Goal: Information Seeking & Learning: Learn about a topic

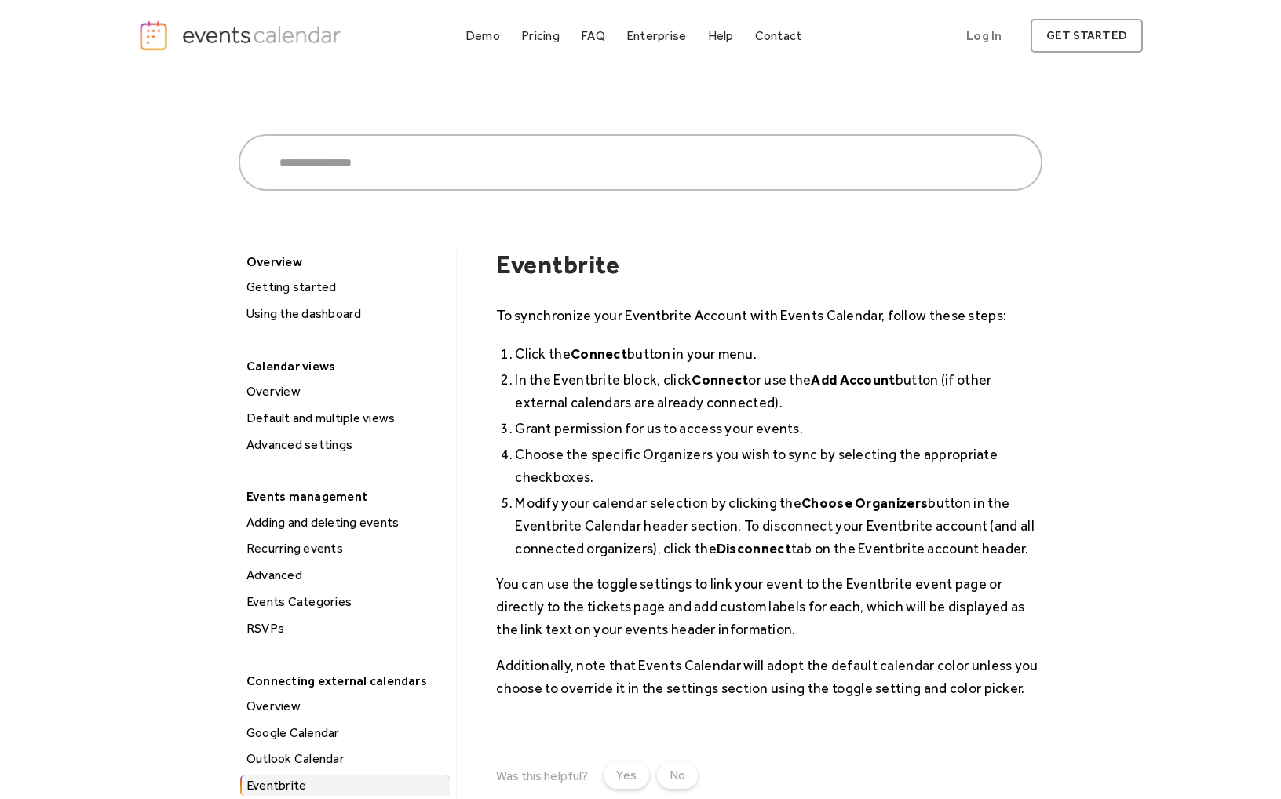
click at [466, 36] on link "Demo" at bounding box center [482, 35] width 47 height 21
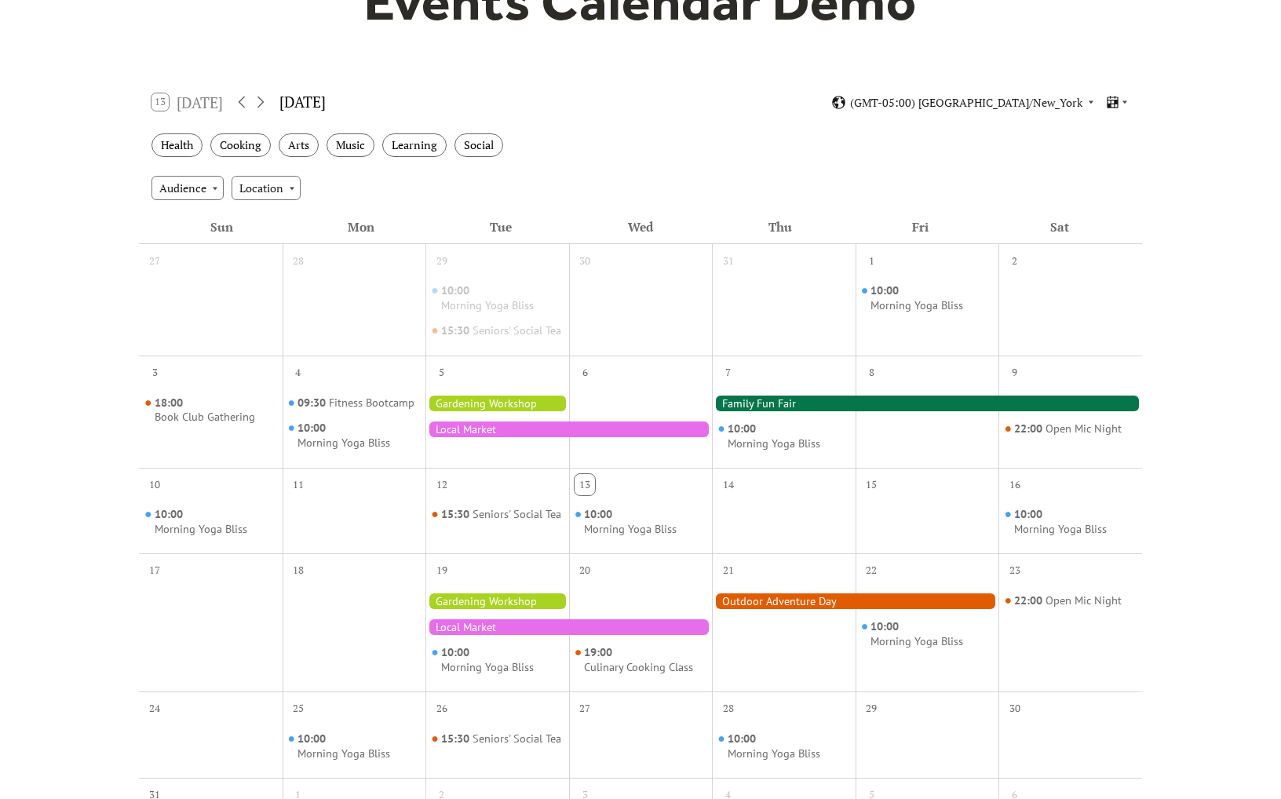
scroll to position [206, 0]
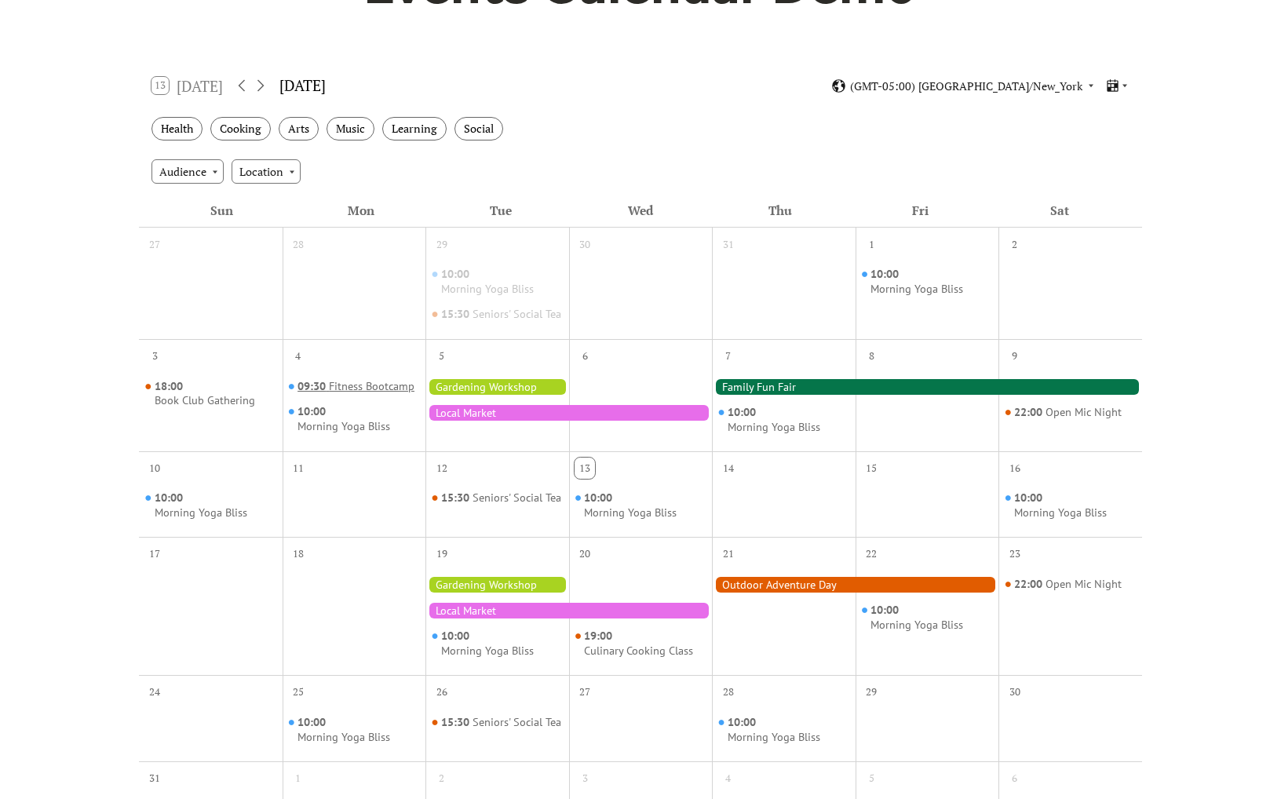
click at [385, 394] on div "Fitness Bootcamp" at bounding box center [372, 386] width 86 height 15
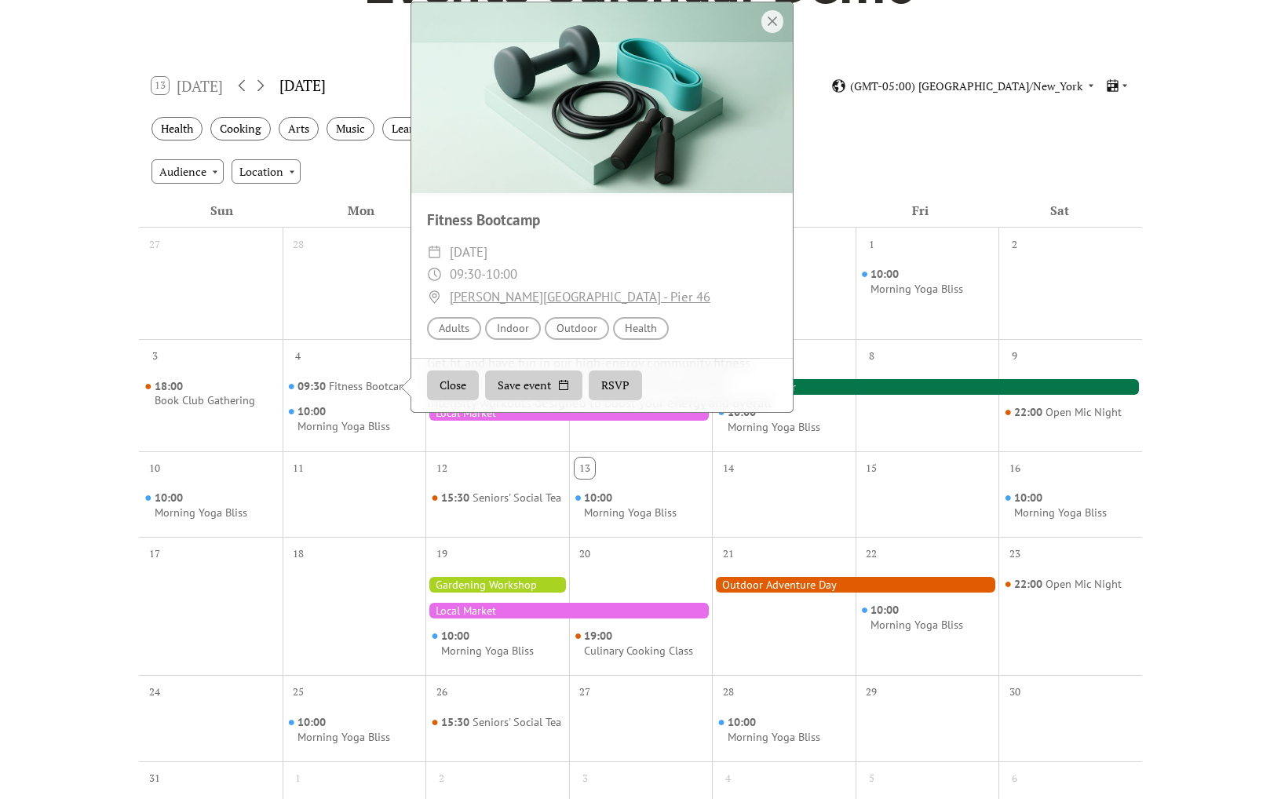
scroll to position [87, 0]
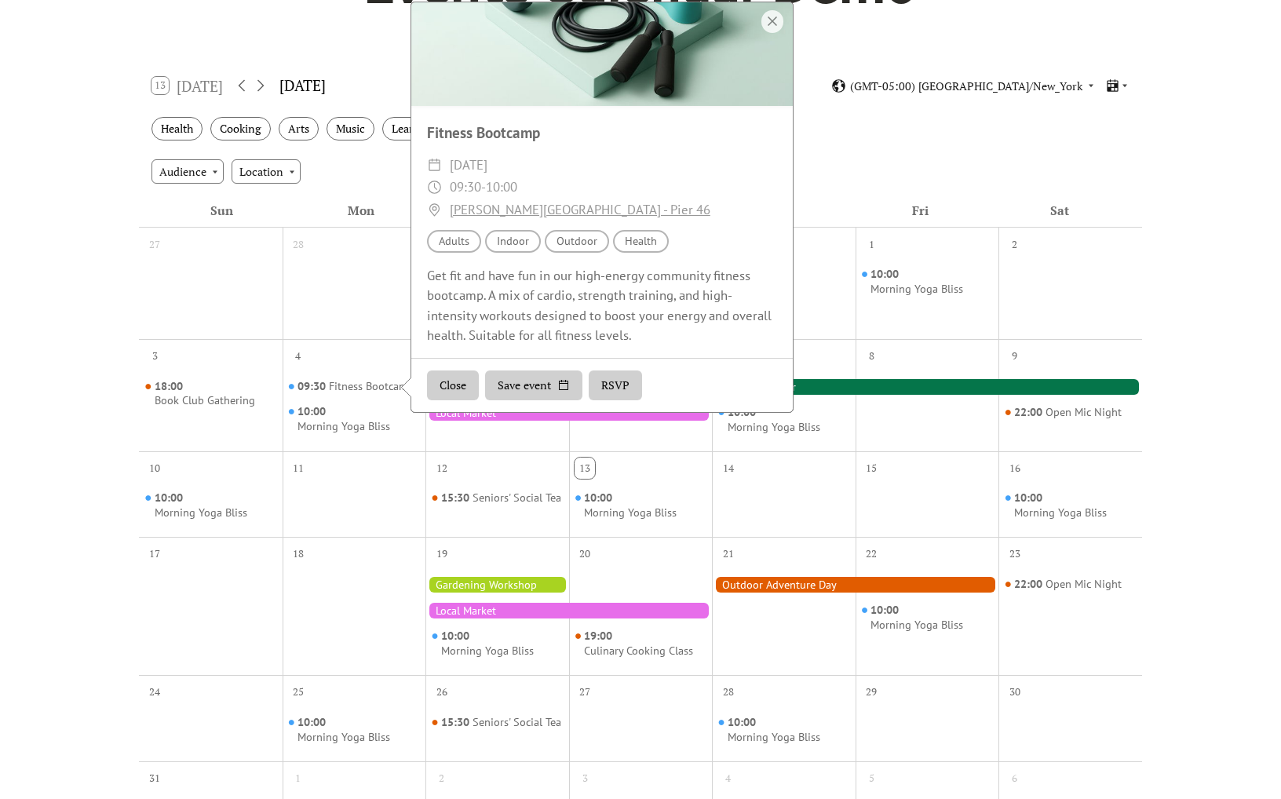
click at [824, 174] on div "Audience Location" at bounding box center [640, 171] width 1003 height 42
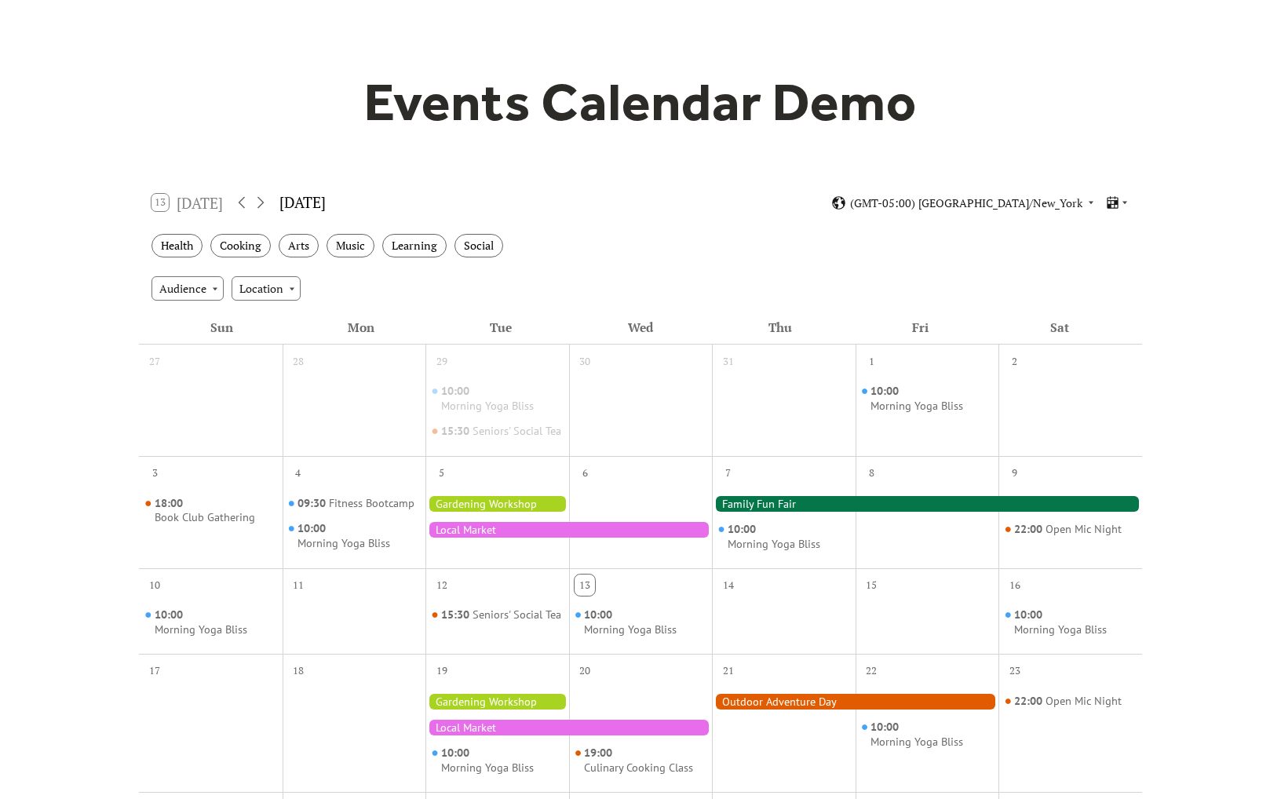
scroll to position [0, 0]
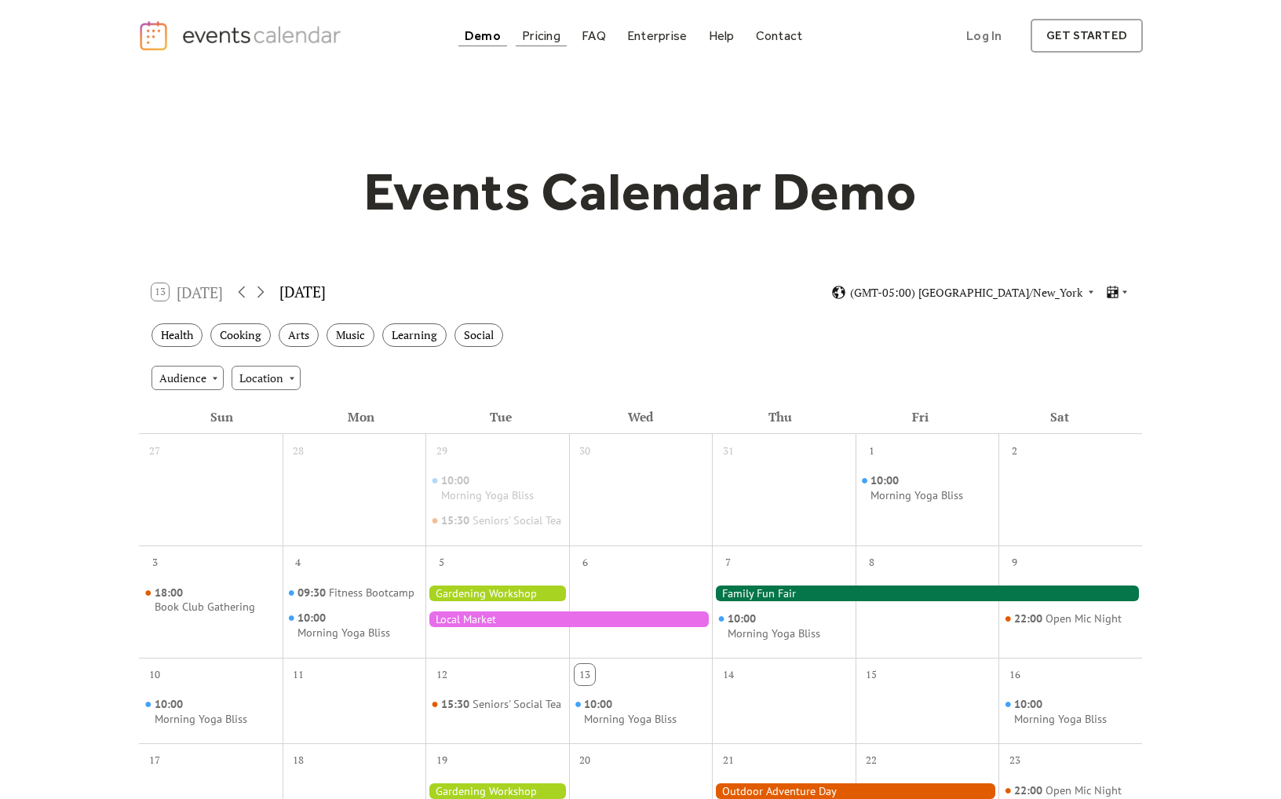
click at [543, 39] on div "Pricing" at bounding box center [541, 35] width 38 height 9
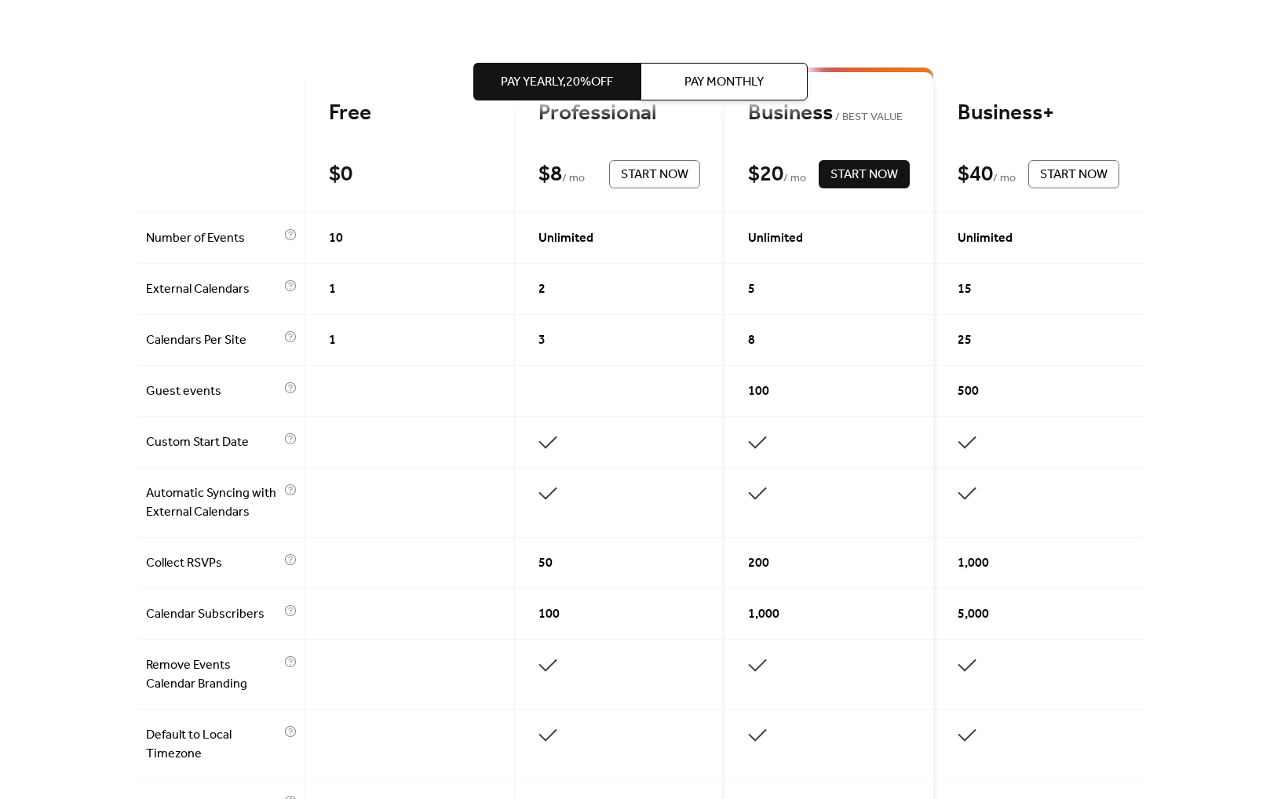
scroll to position [389, 0]
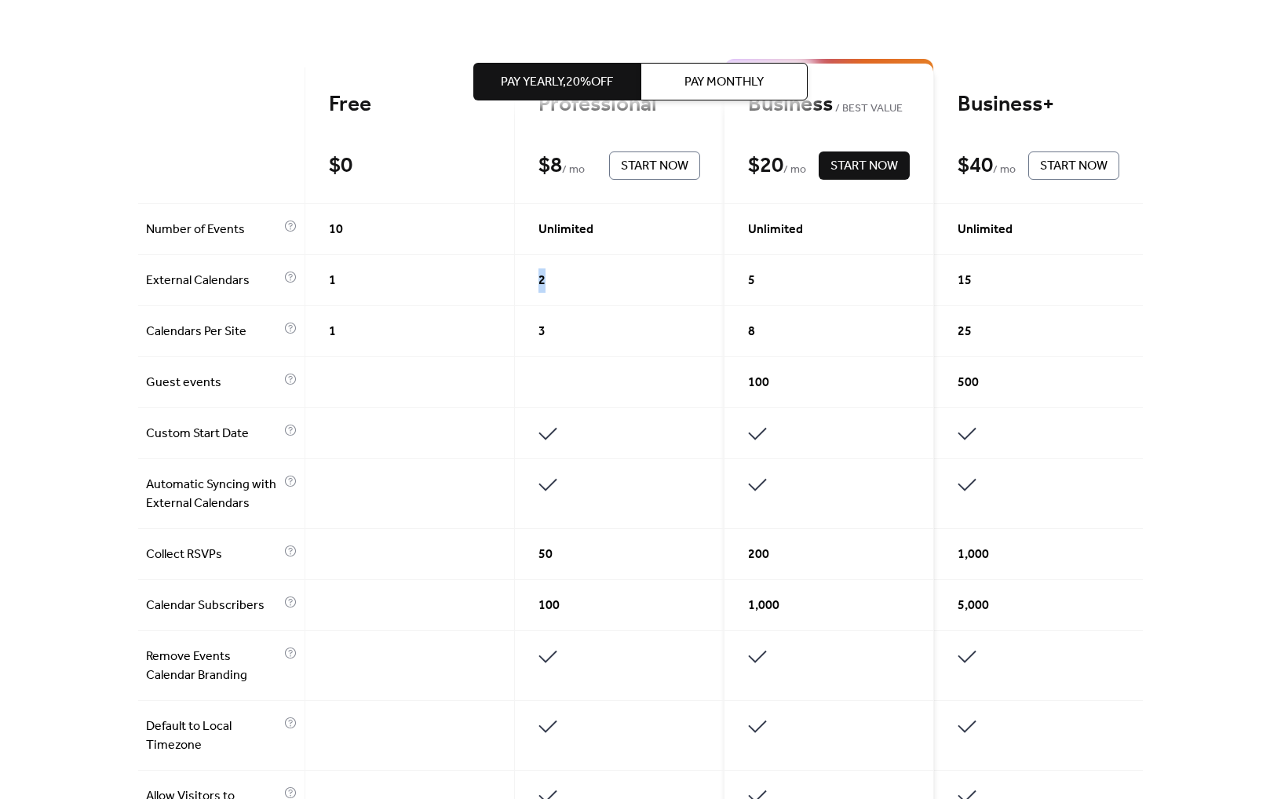
drag, startPoint x: 550, startPoint y: 280, endPoint x: 531, endPoint y: 279, distance: 18.9
click at [531, 279] on div "2" at bounding box center [620, 280] width 210 height 51
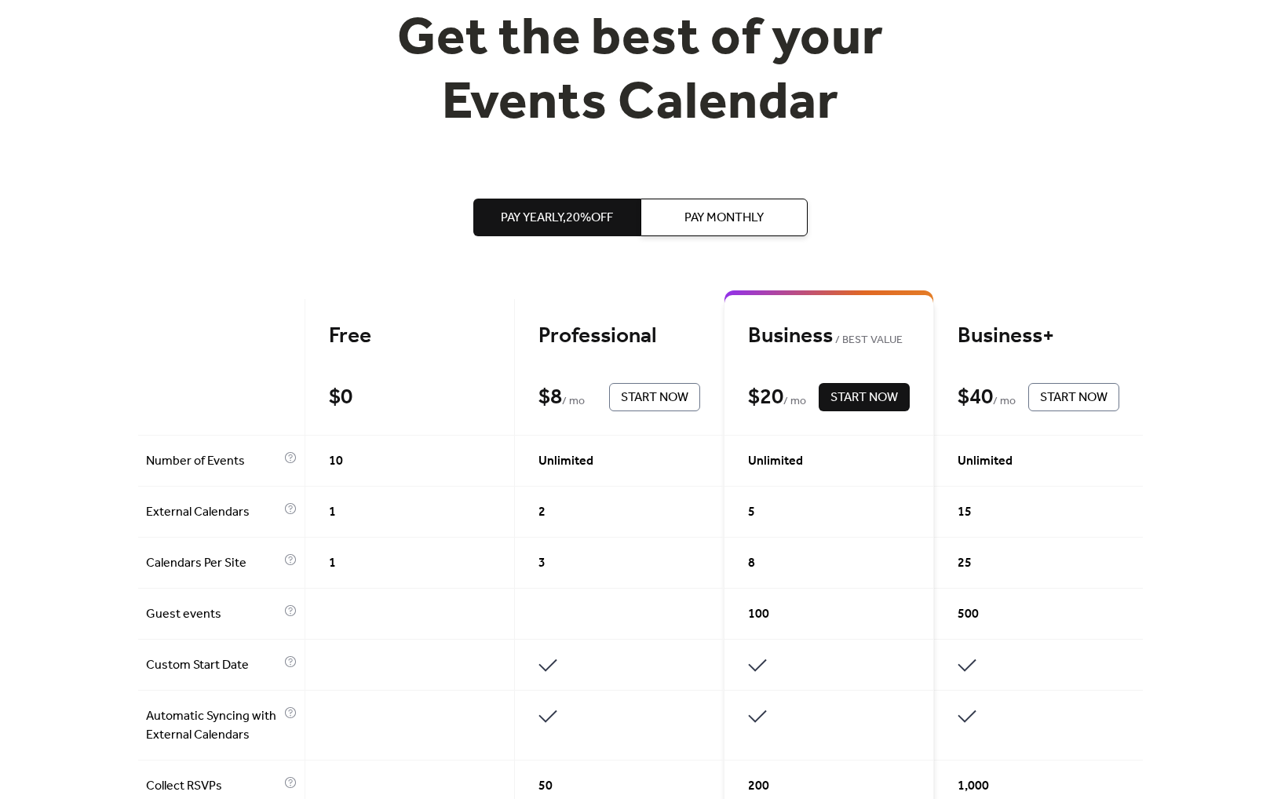
scroll to position [0, 0]
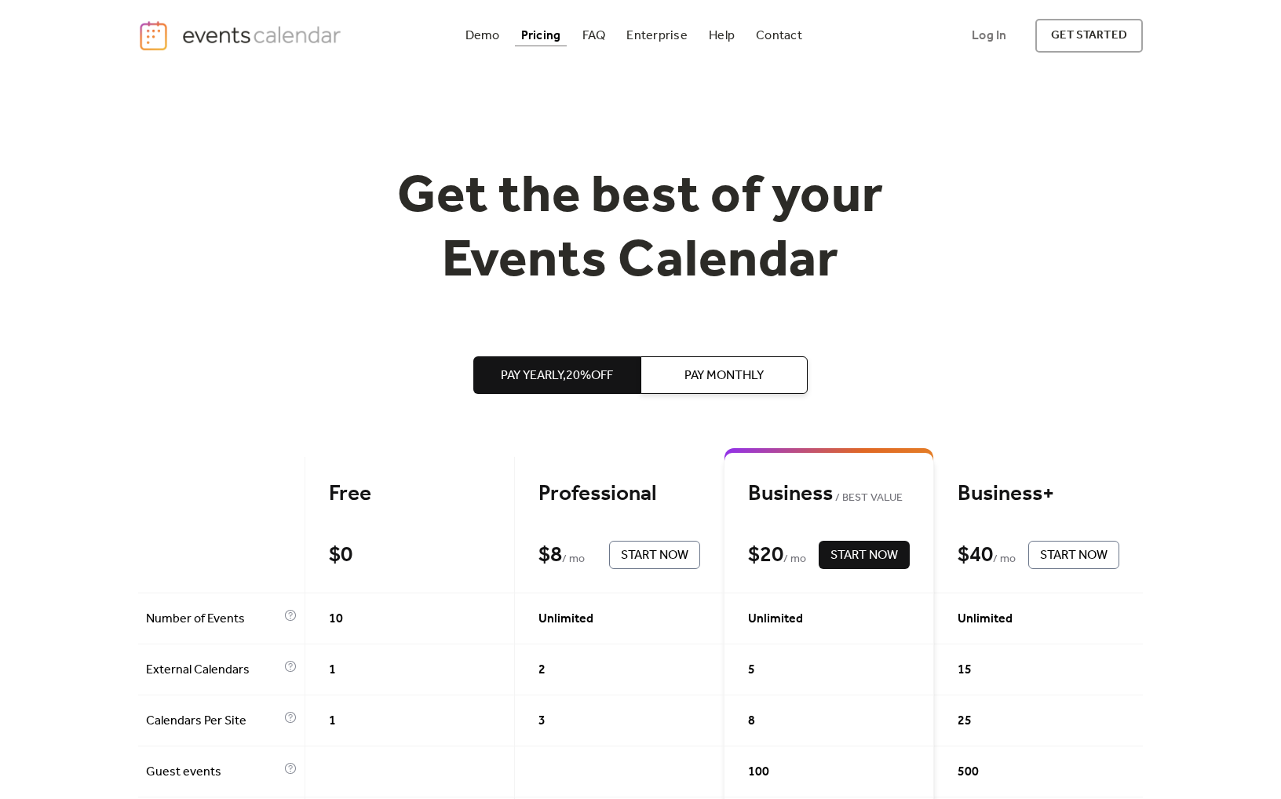
click at [502, 166] on h1 "Get the best of your Events Calendar" at bounding box center [640, 230] width 603 height 128
click at [470, 37] on div "Demo" at bounding box center [483, 35] width 35 height 9
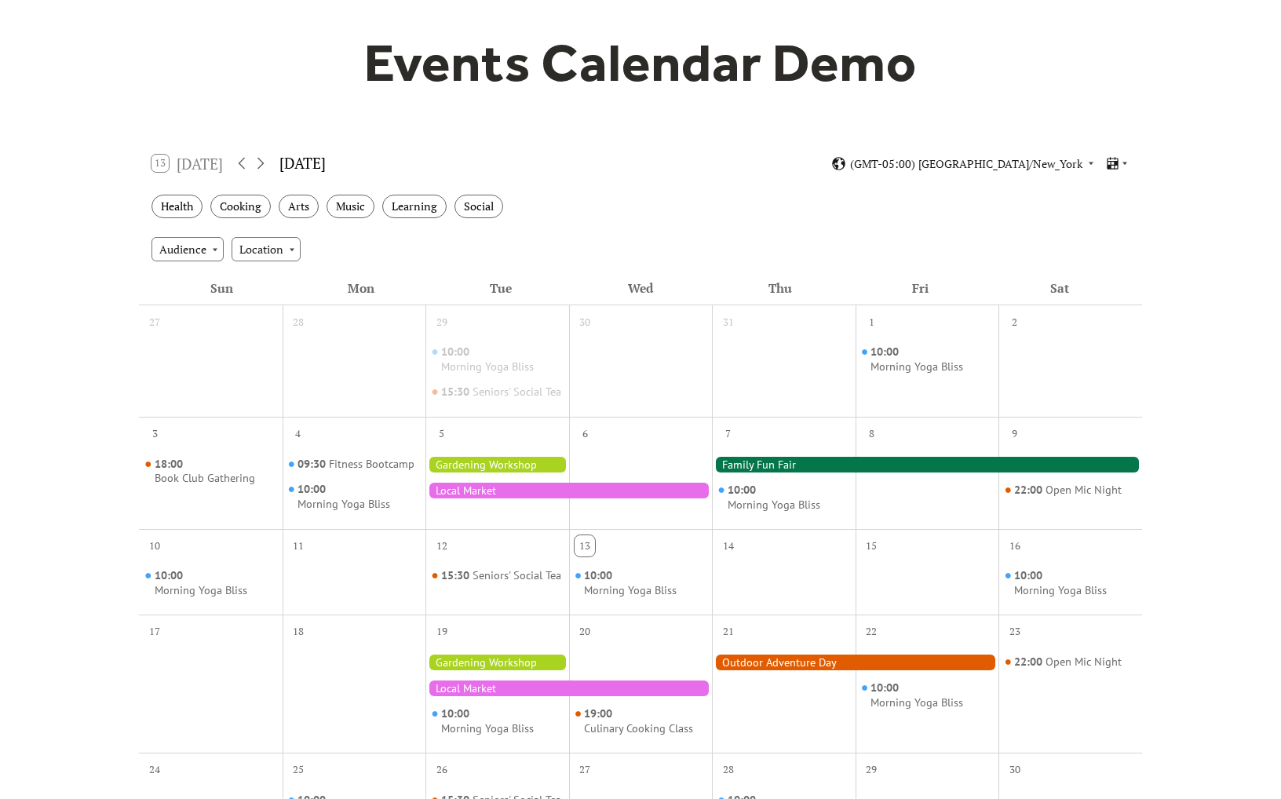
scroll to position [111, 0]
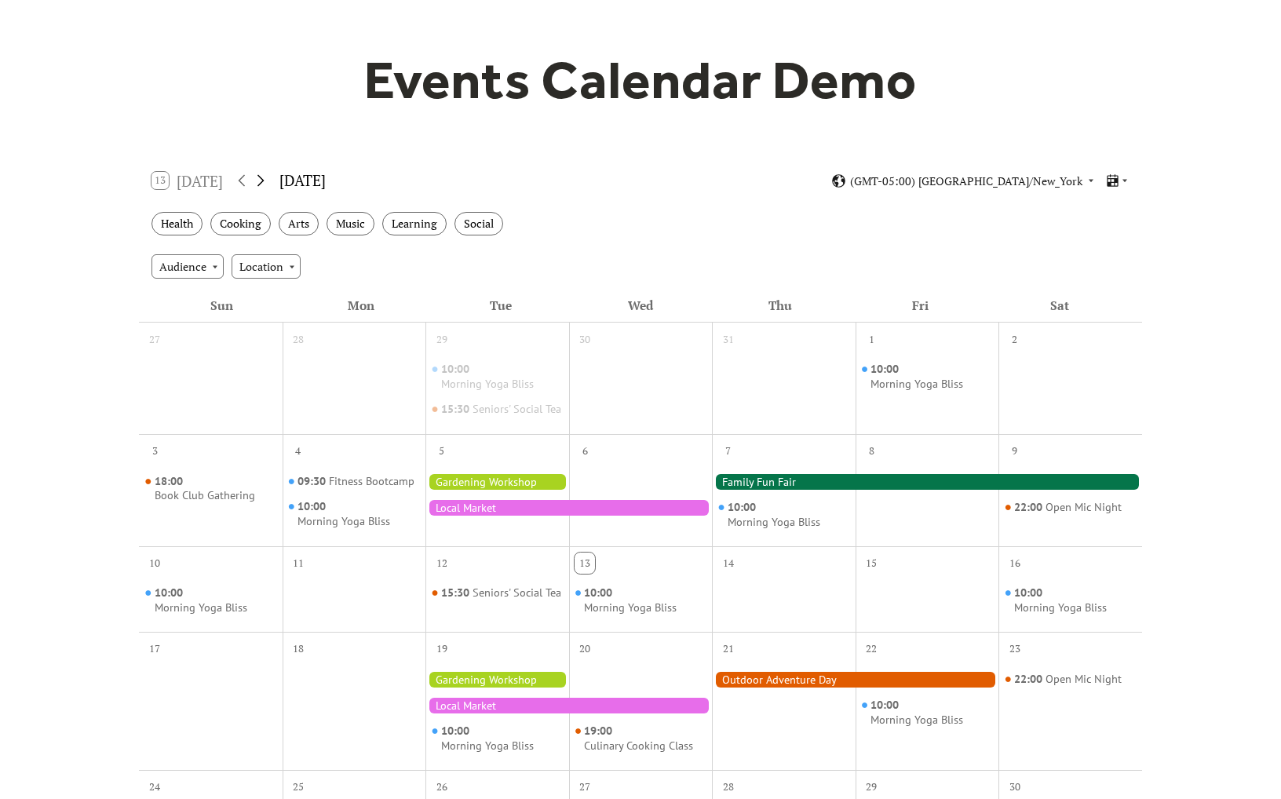
click at [268, 181] on icon at bounding box center [260, 180] width 19 height 19
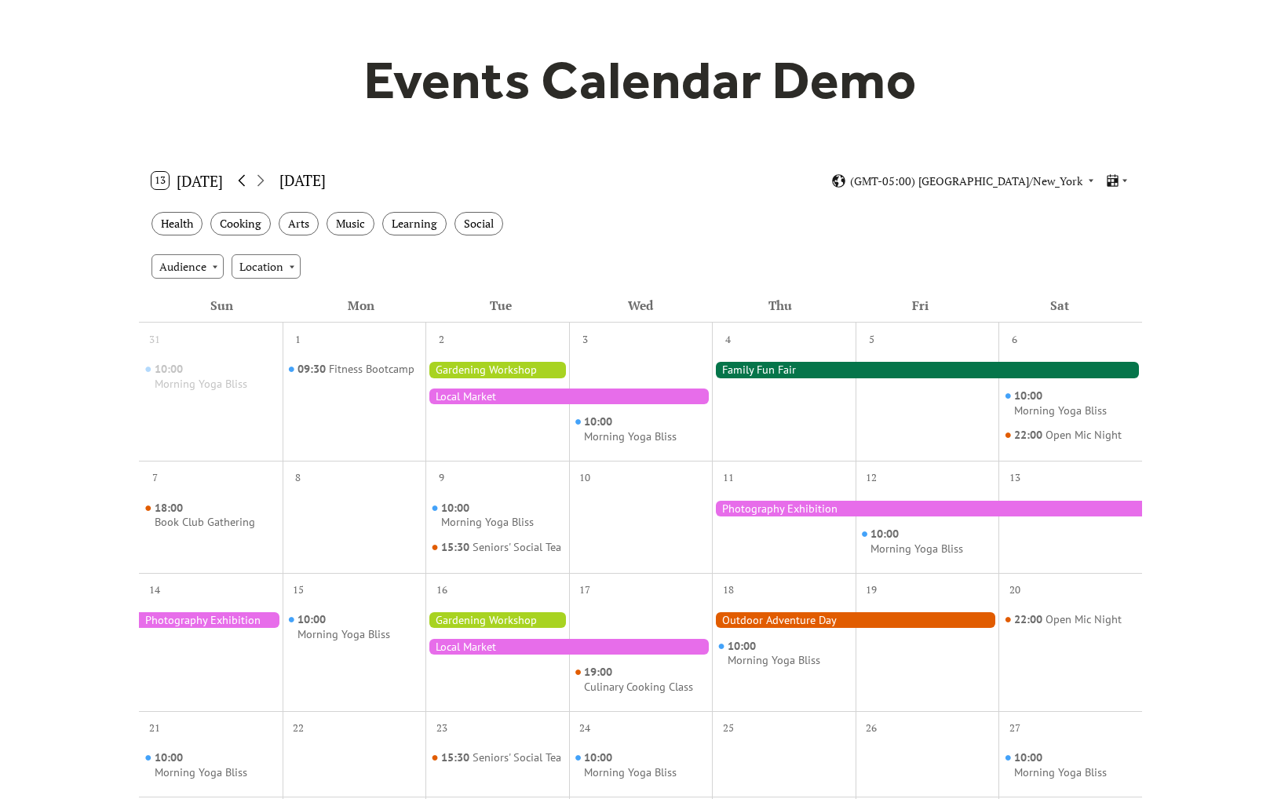
click at [244, 181] on icon at bounding box center [241, 180] width 19 height 19
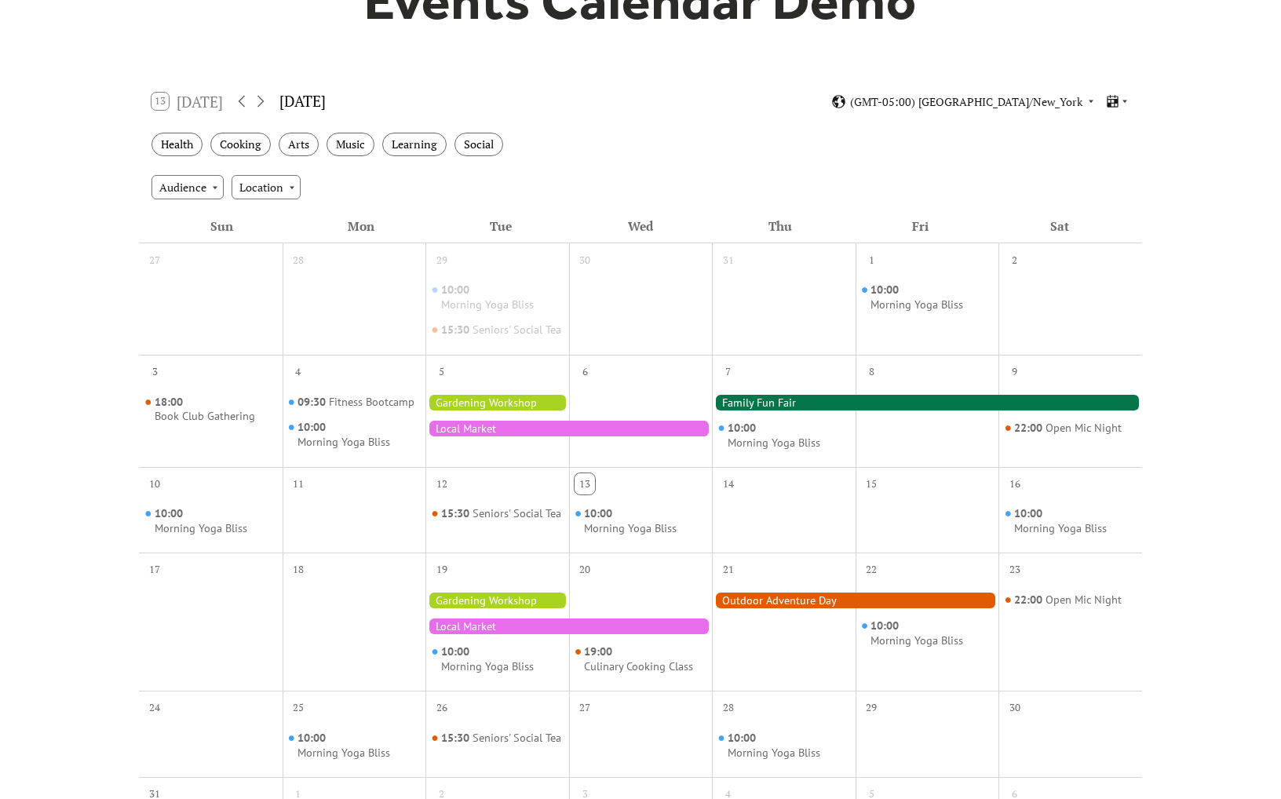
click at [791, 608] on div at bounding box center [855, 601] width 287 height 16
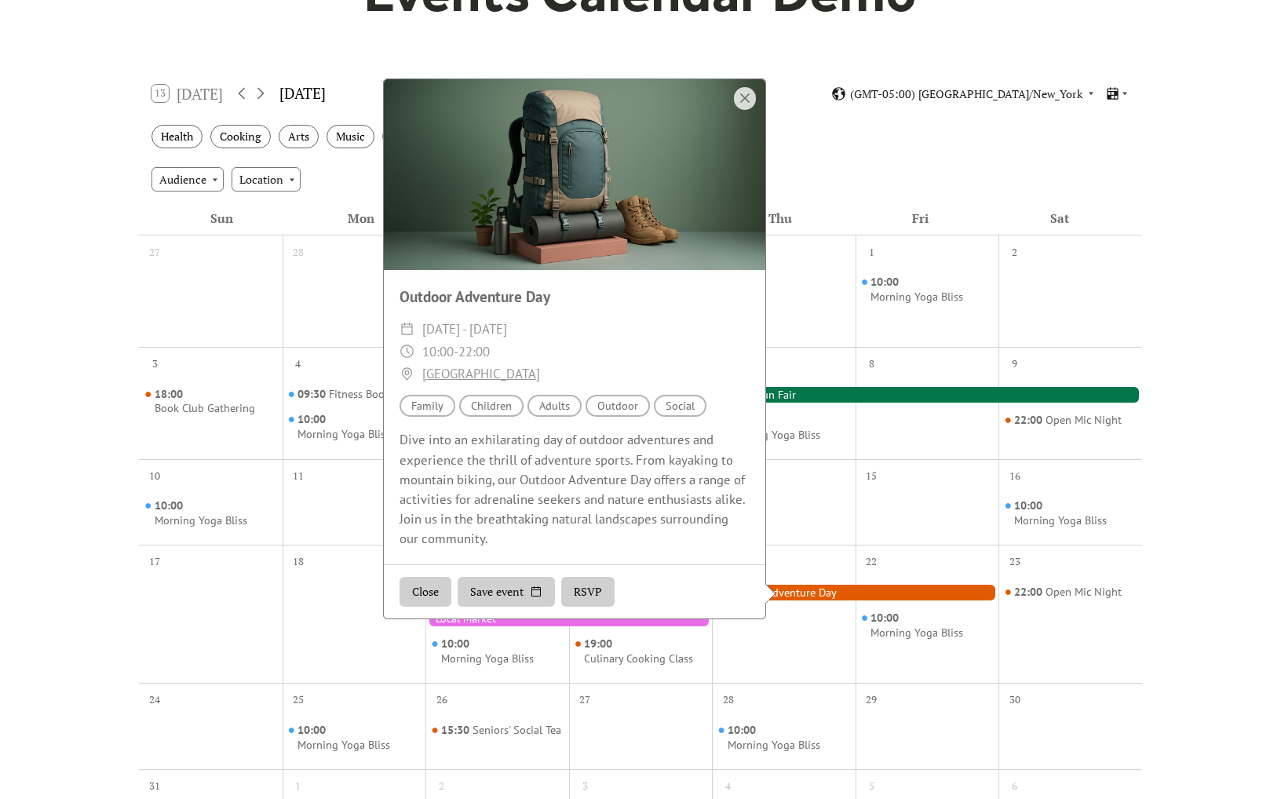
scroll to position [214, 0]
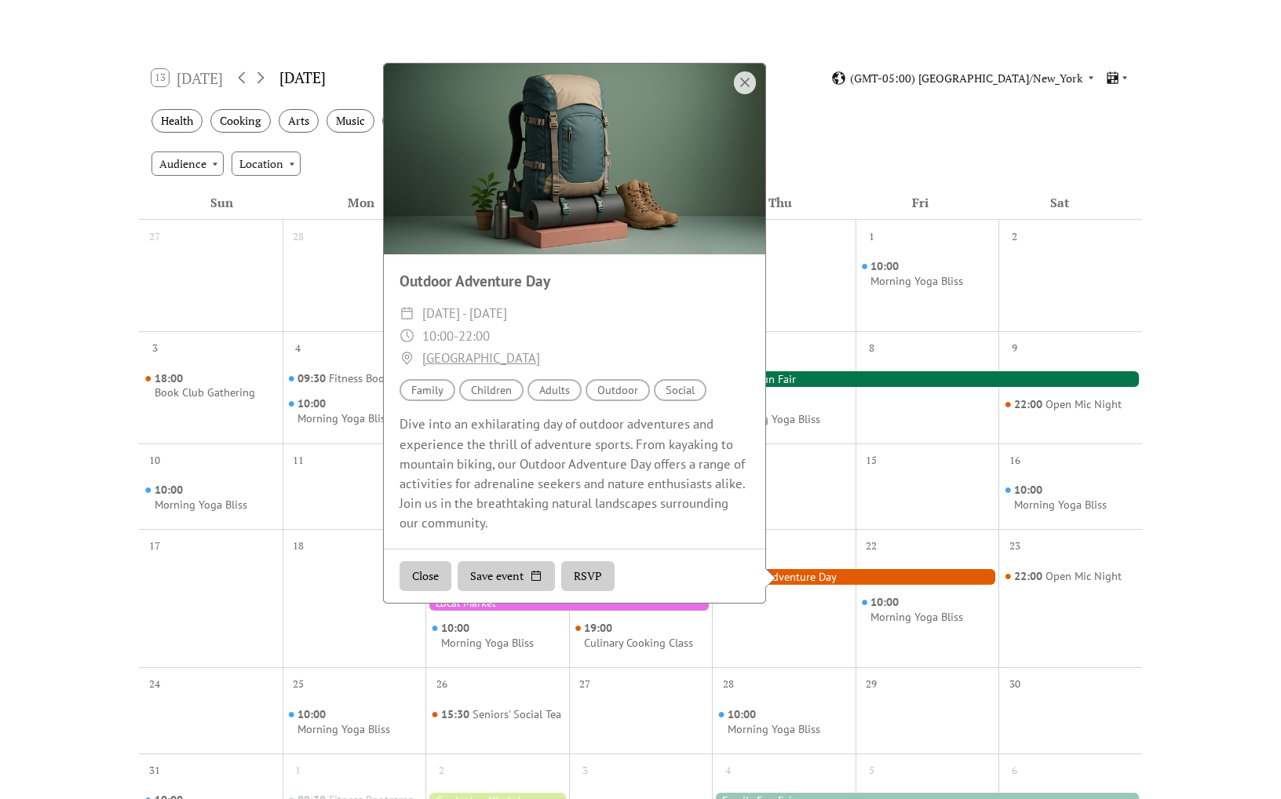
click at [1109, 126] on div "Health Cooking Arts Music Learning Social" at bounding box center [640, 121] width 1003 height 43
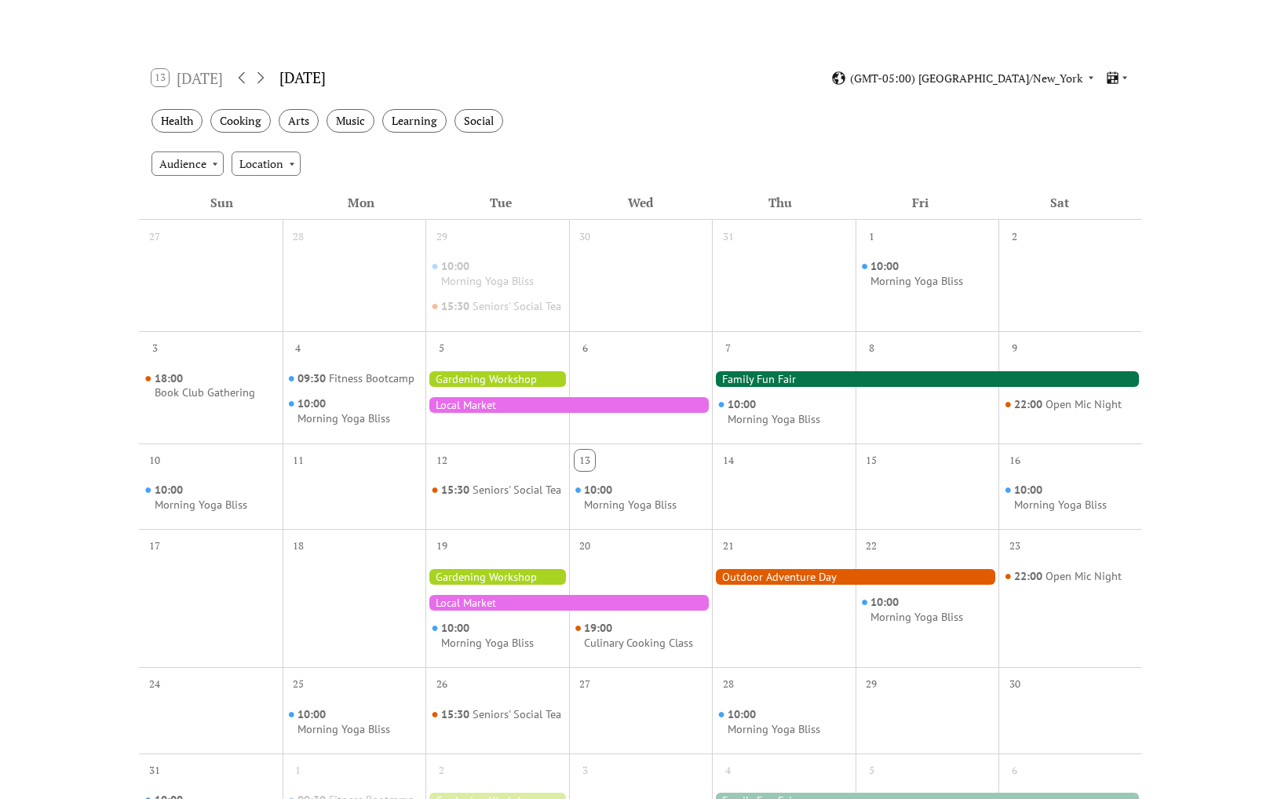
scroll to position [0, 0]
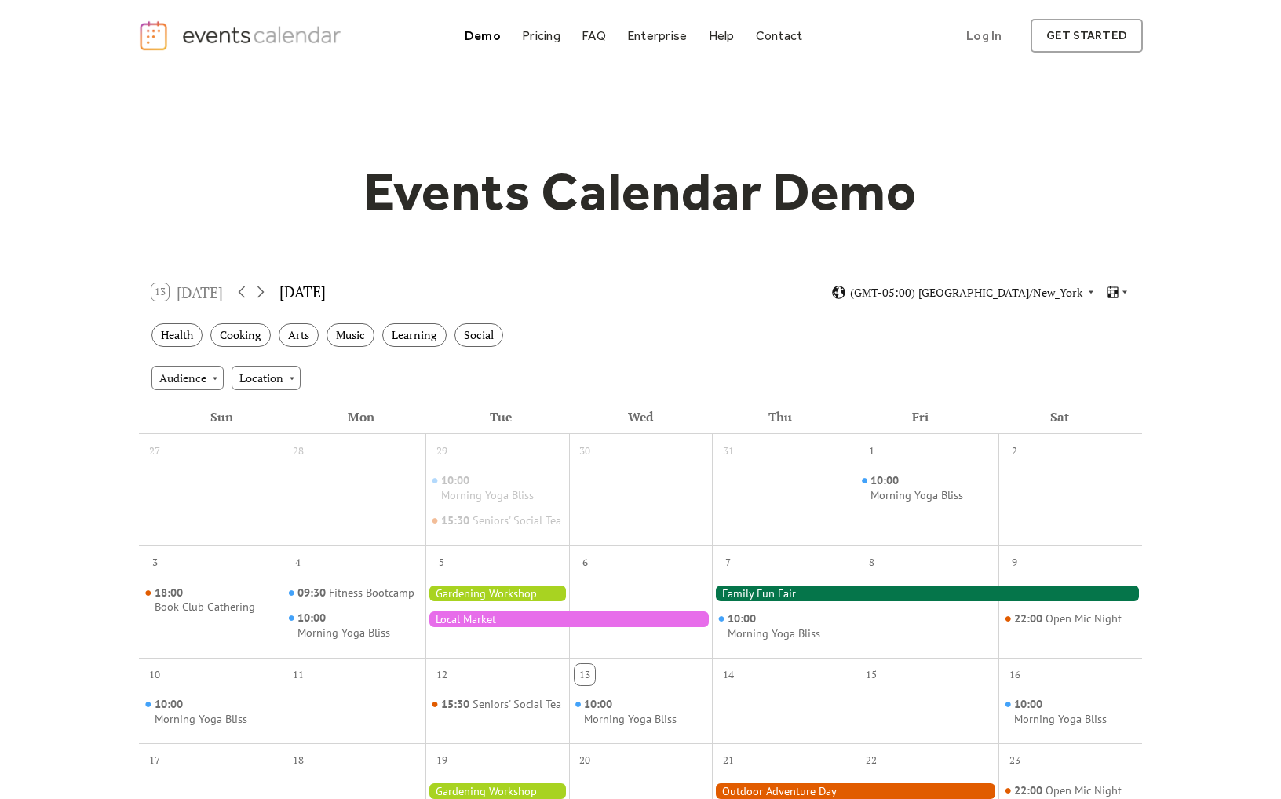
click at [754, 80] on div "Events Calendar Demo Loading the Events Calendar..." at bounding box center [640, 663] width 1005 height 1184
click at [749, 116] on div "Events Calendar Demo Loading the Events Calendar..." at bounding box center [640, 663] width 1005 height 1184
click at [532, 31] on div "Pricing" at bounding box center [541, 35] width 38 height 9
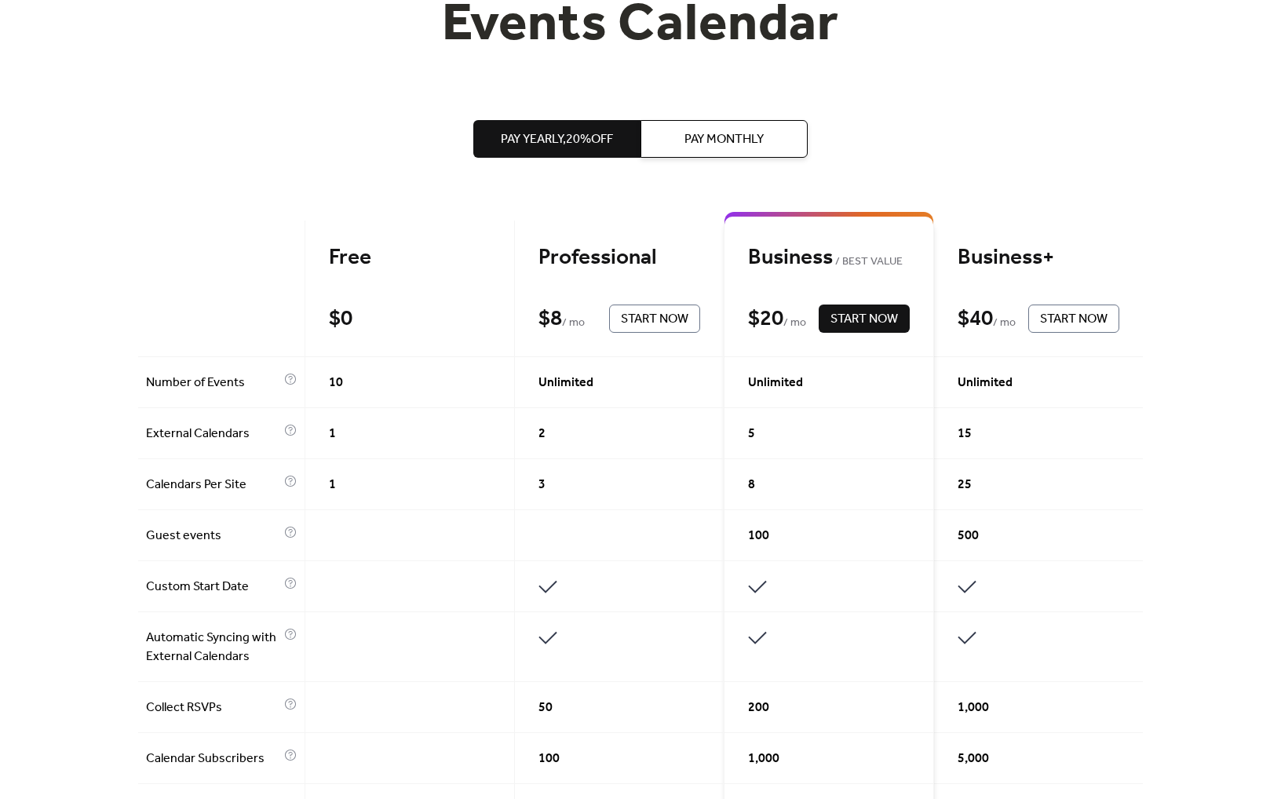
scroll to position [101, 0]
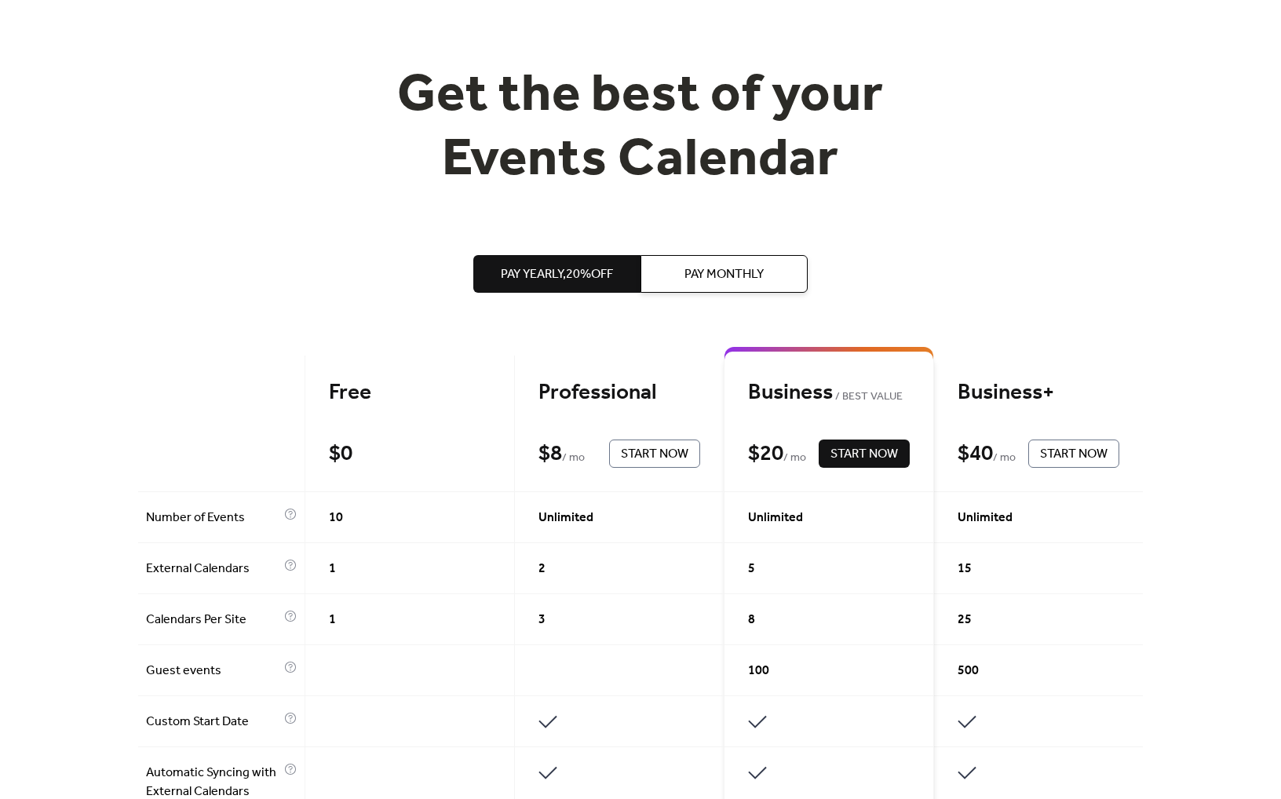
click at [500, 100] on h1 "Get the best of your Events Calendar" at bounding box center [640, 128] width 603 height 128
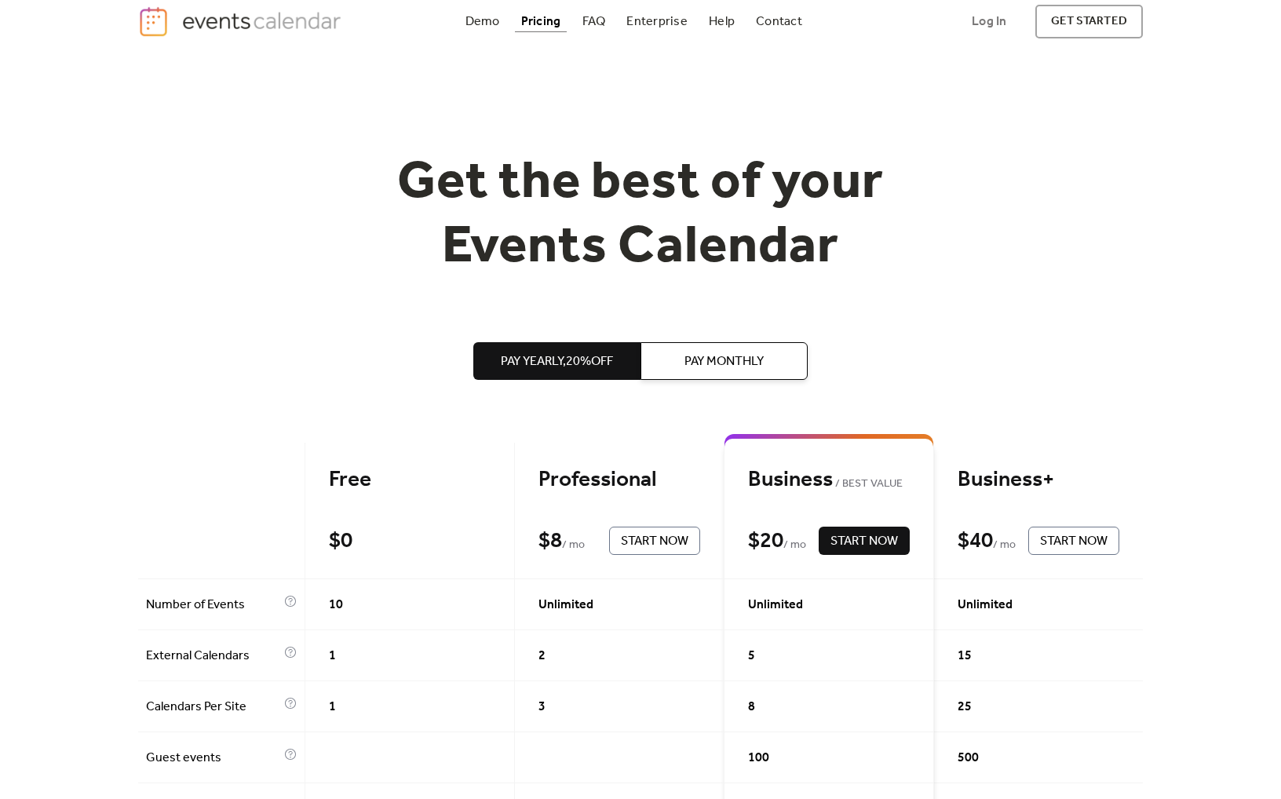
scroll to position [18, 0]
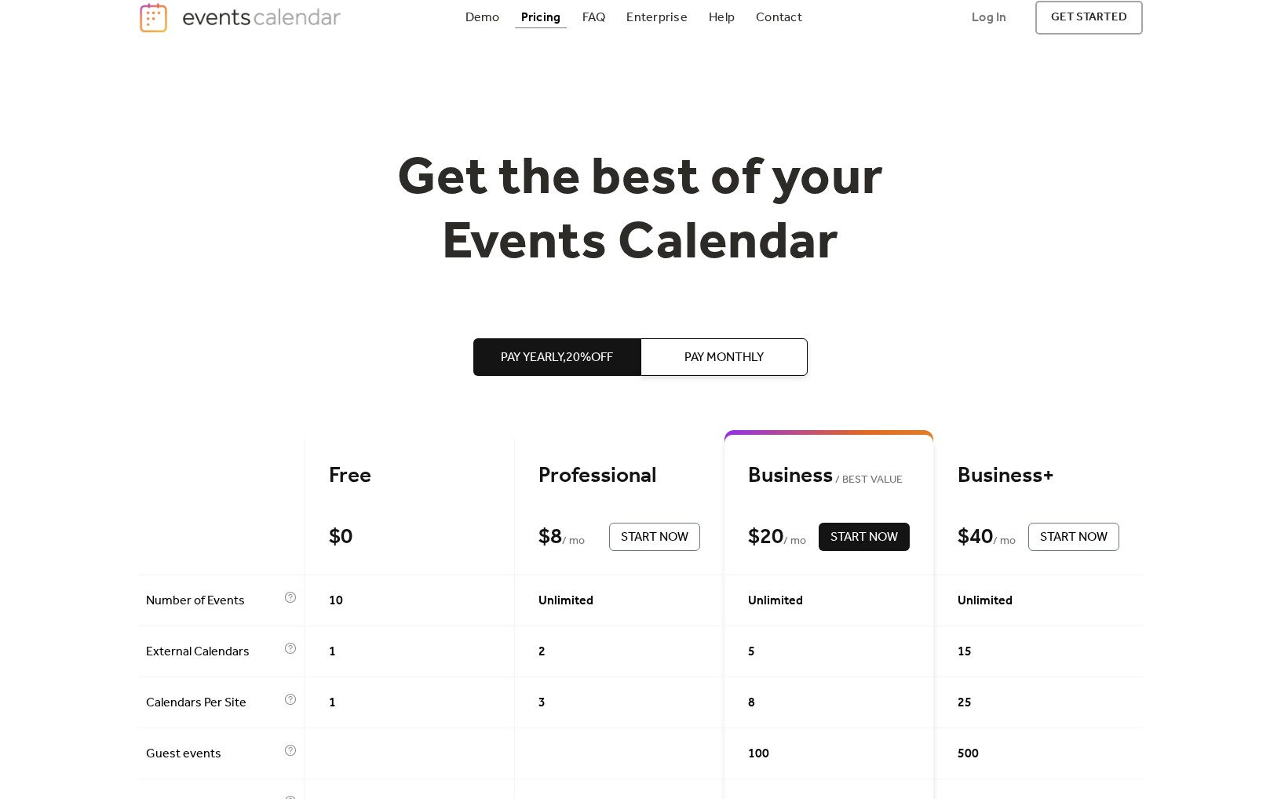
click at [404, 148] on h1 "Get the best of your Events Calendar" at bounding box center [640, 212] width 603 height 128
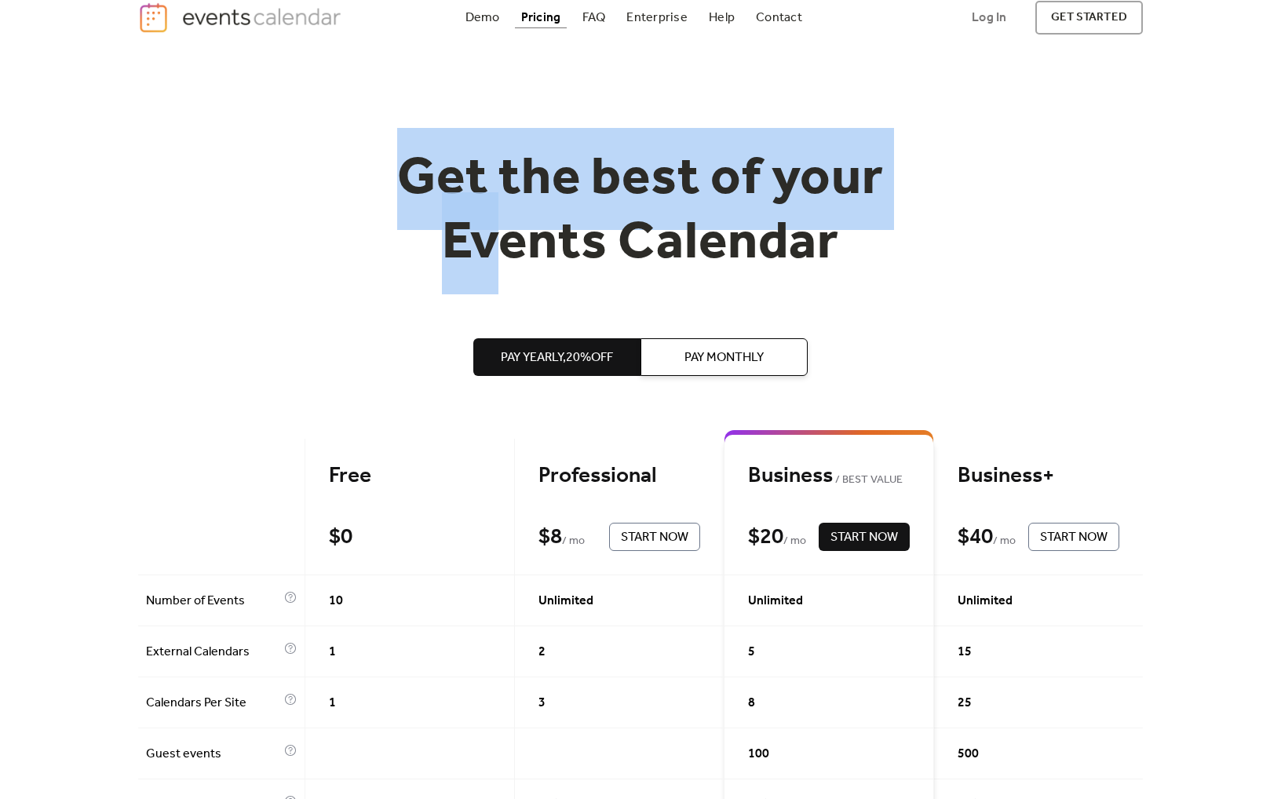
drag, startPoint x: 390, startPoint y: 162, endPoint x: 509, endPoint y: 258, distance: 152.4
click at [498, 250] on h1 "Get the best of your Events Calendar" at bounding box center [640, 212] width 603 height 128
click at [509, 258] on h1 "Get the best of your Events Calendar" at bounding box center [640, 212] width 603 height 128
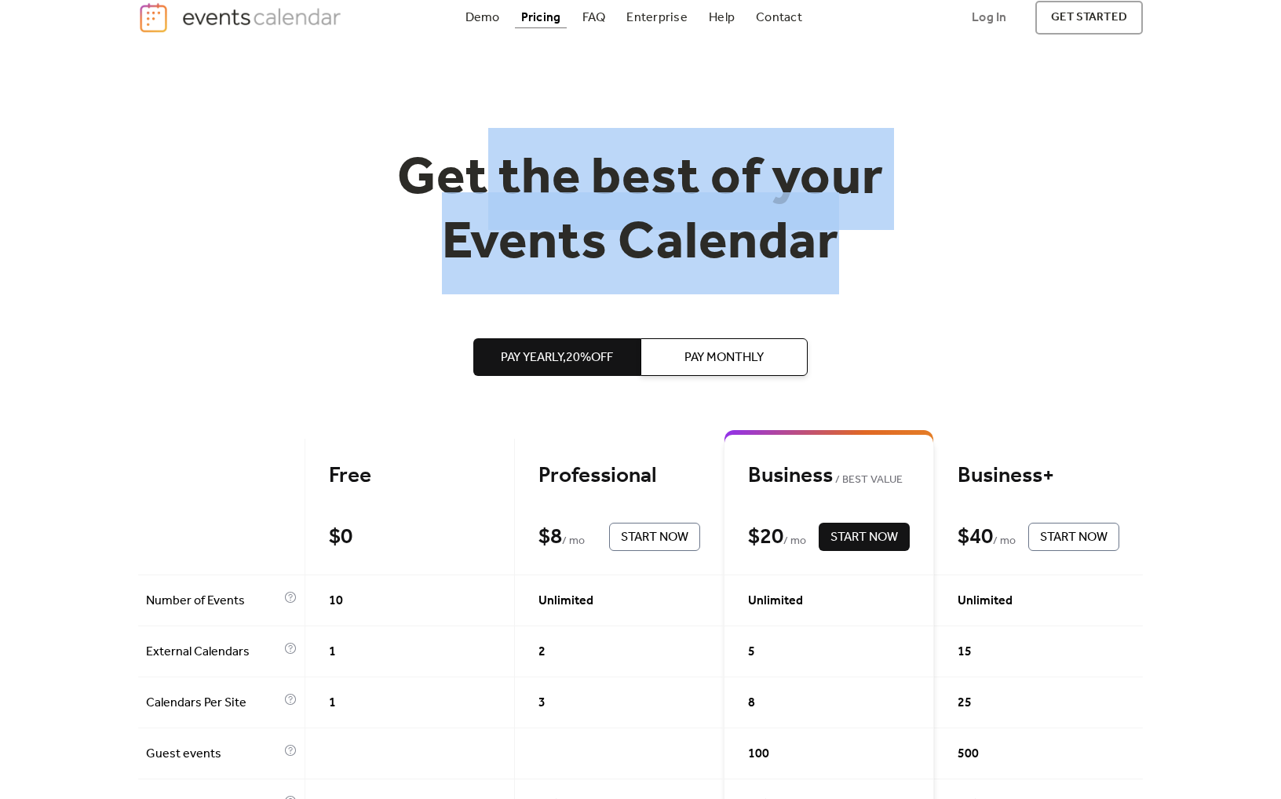
drag, startPoint x: 967, startPoint y: 257, endPoint x: 457, endPoint y: 177, distance: 516.5
click at [486, 183] on div "Get the best of your Events Calendar" at bounding box center [640, 212] width 1005 height 128
click at [457, 177] on h1 "Get the best of your Events Calendar" at bounding box center [640, 212] width 603 height 128
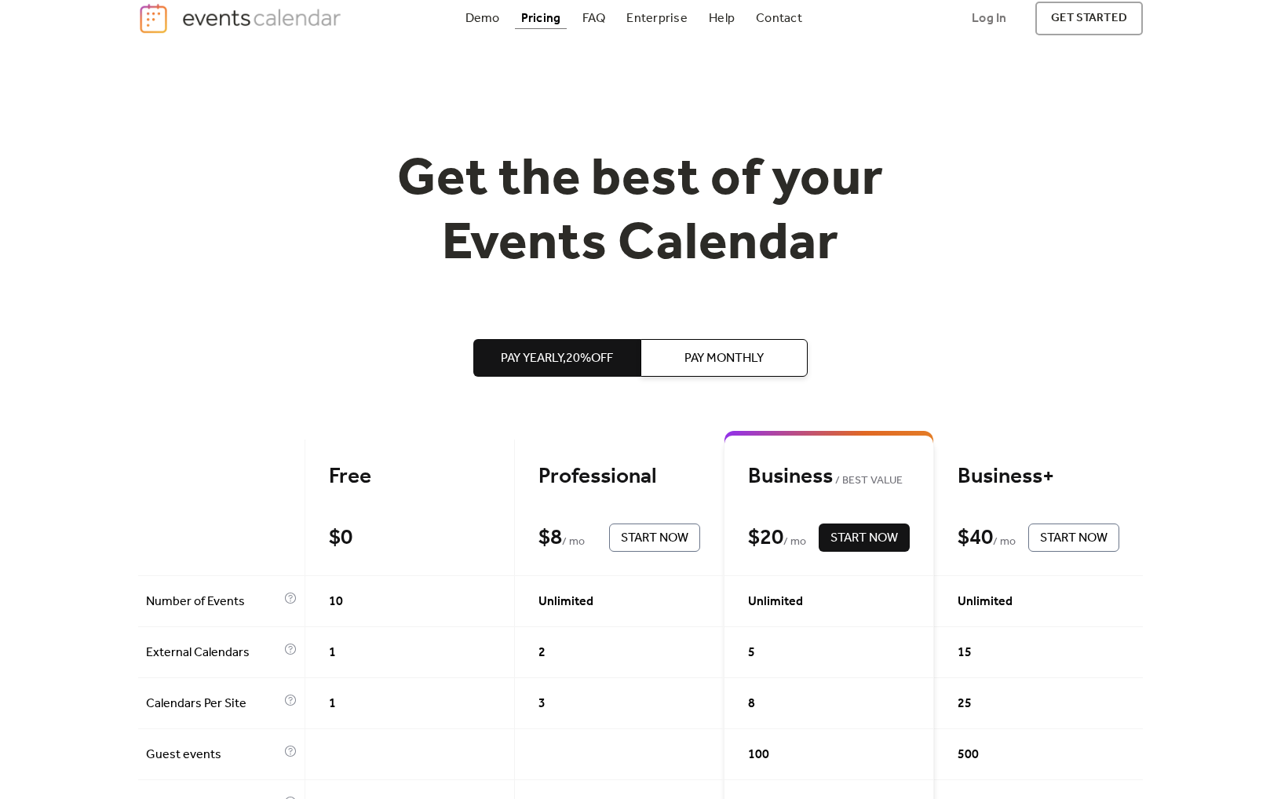
scroll to position [0, 0]
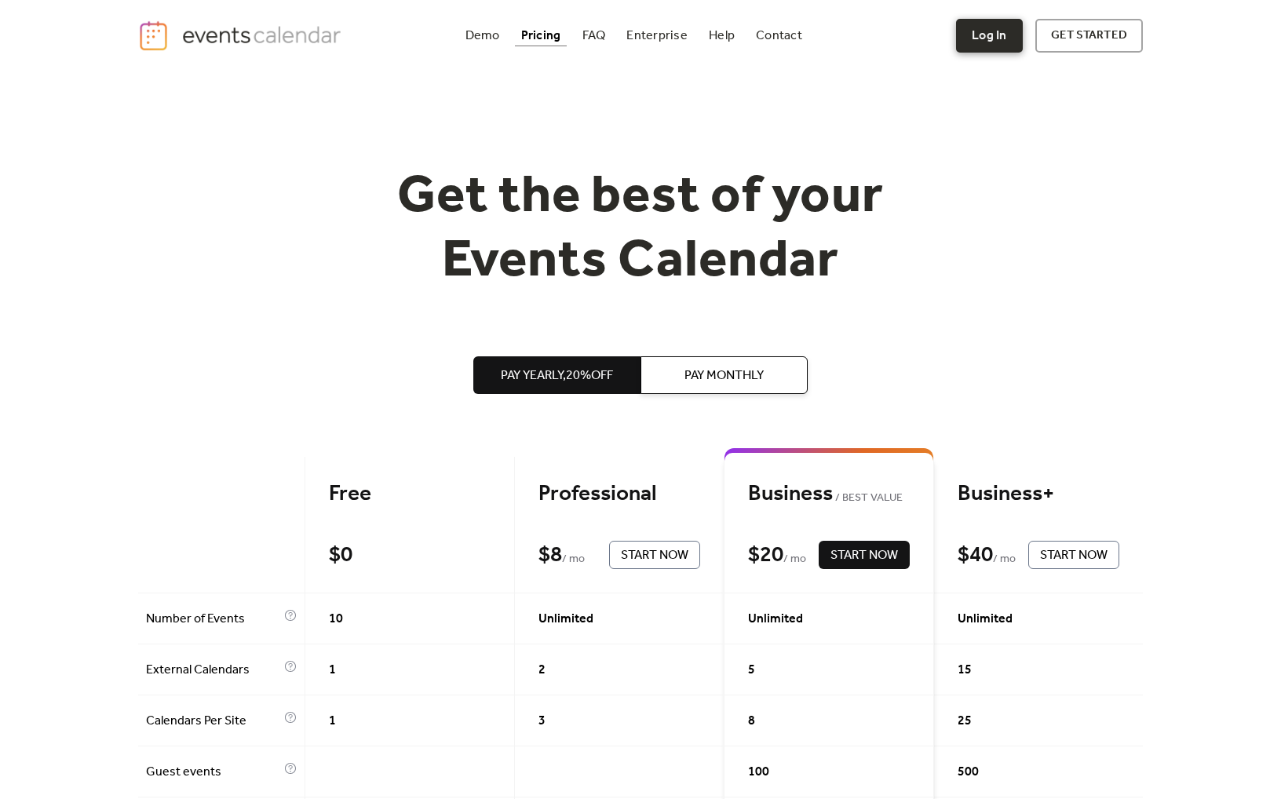
click at [994, 34] on link "Log In" at bounding box center [989, 36] width 66 height 34
click at [580, 35] on link "FAQ" at bounding box center [594, 35] width 36 height 21
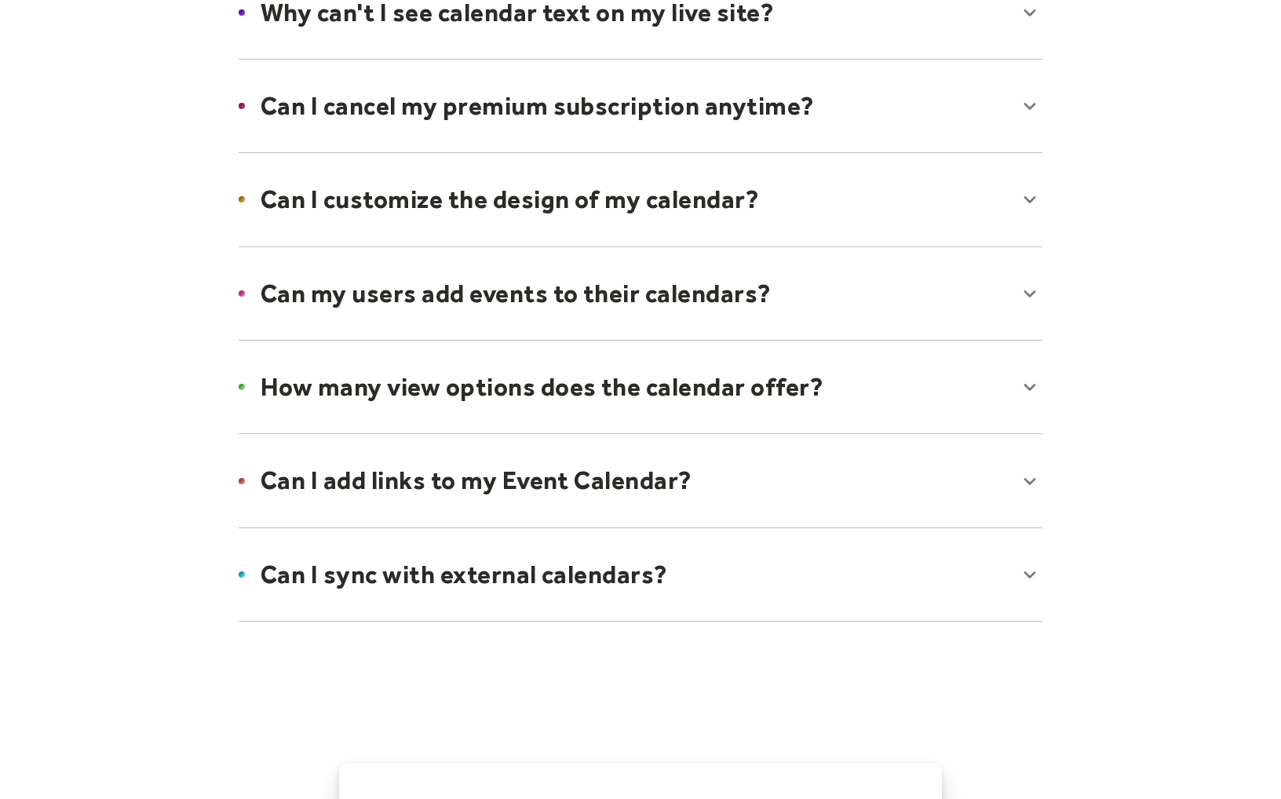
scroll to position [955, 0]
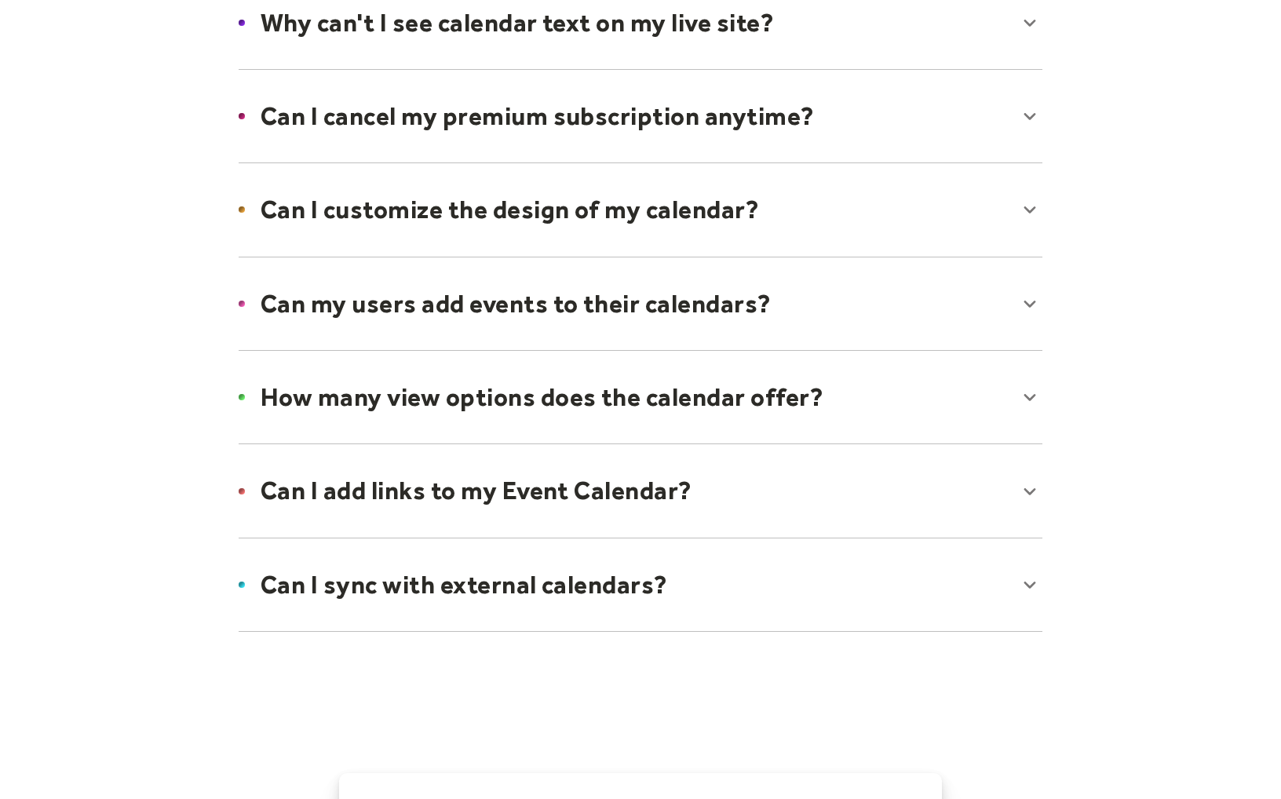
click at [560, 206] on div at bounding box center [640, 210] width 835 height 96
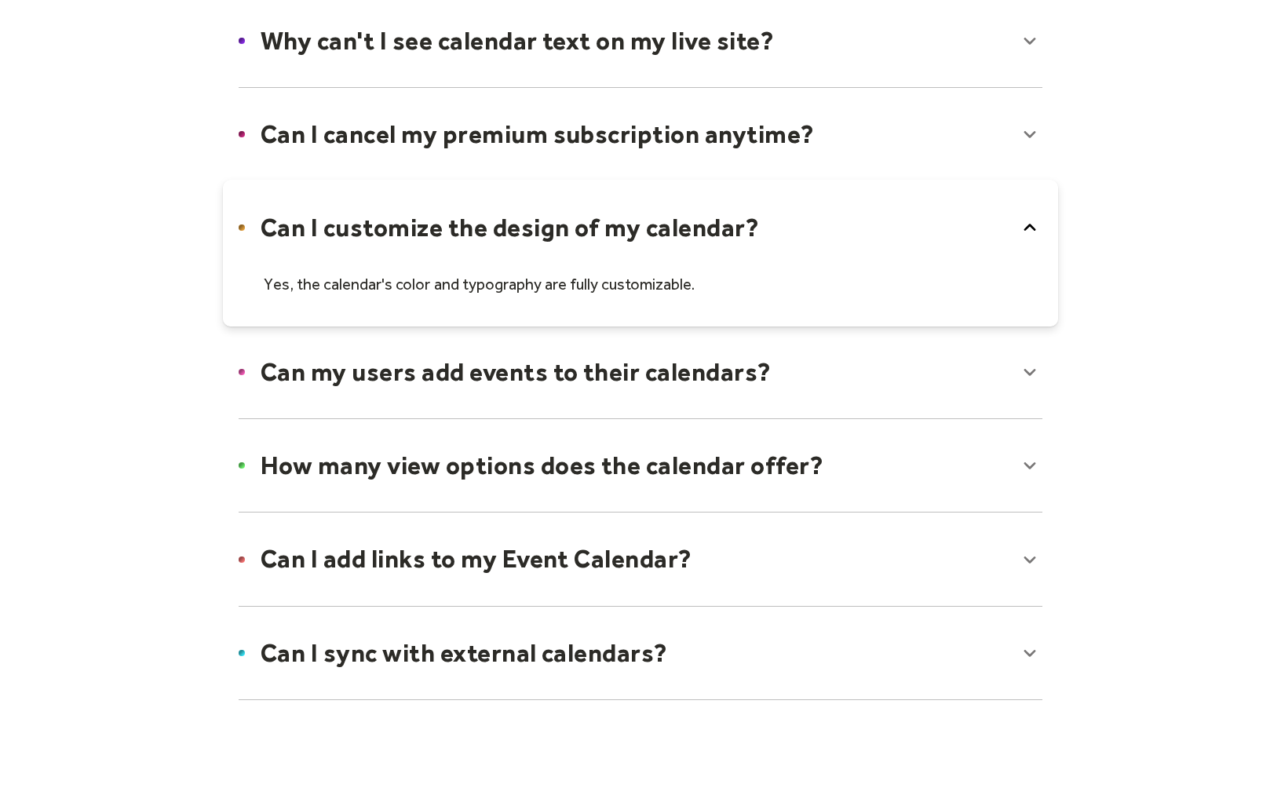
scroll to position [932, 0]
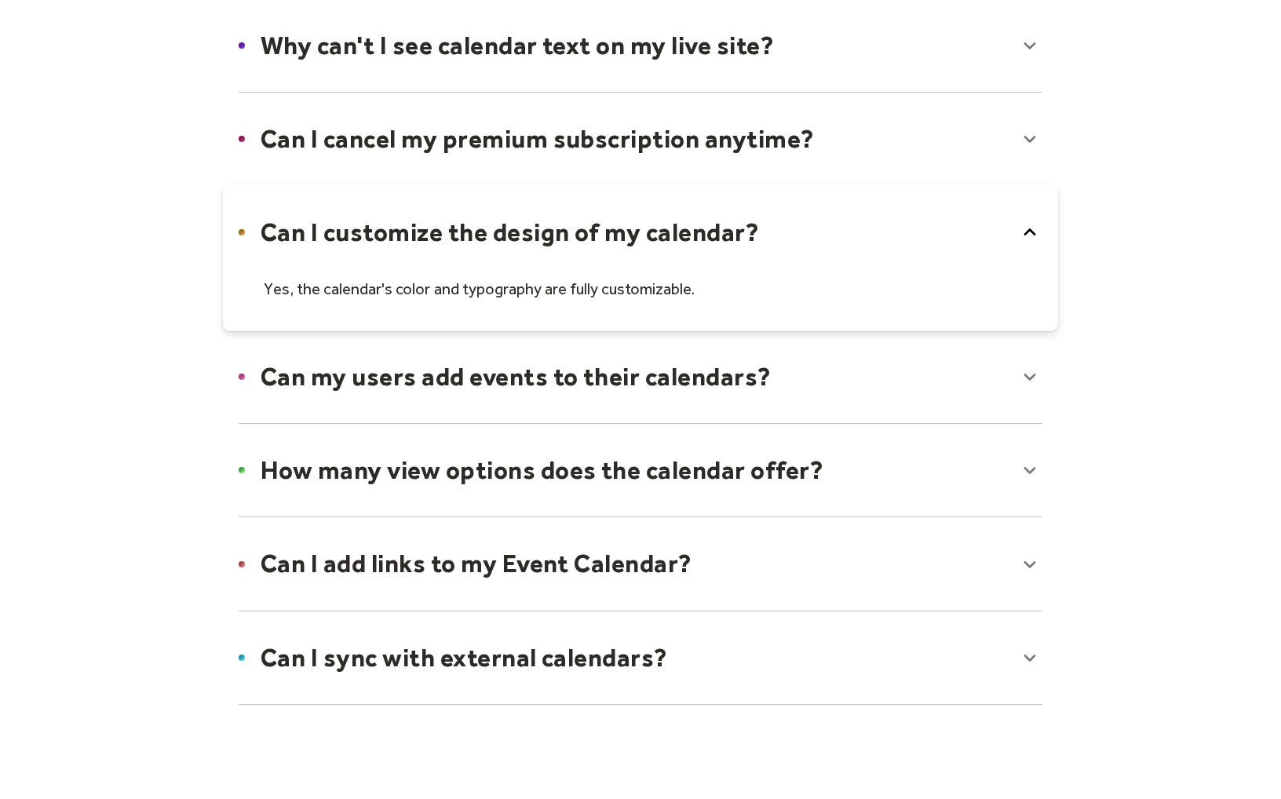
click at [548, 674] on div at bounding box center [640, 658] width 835 height 96
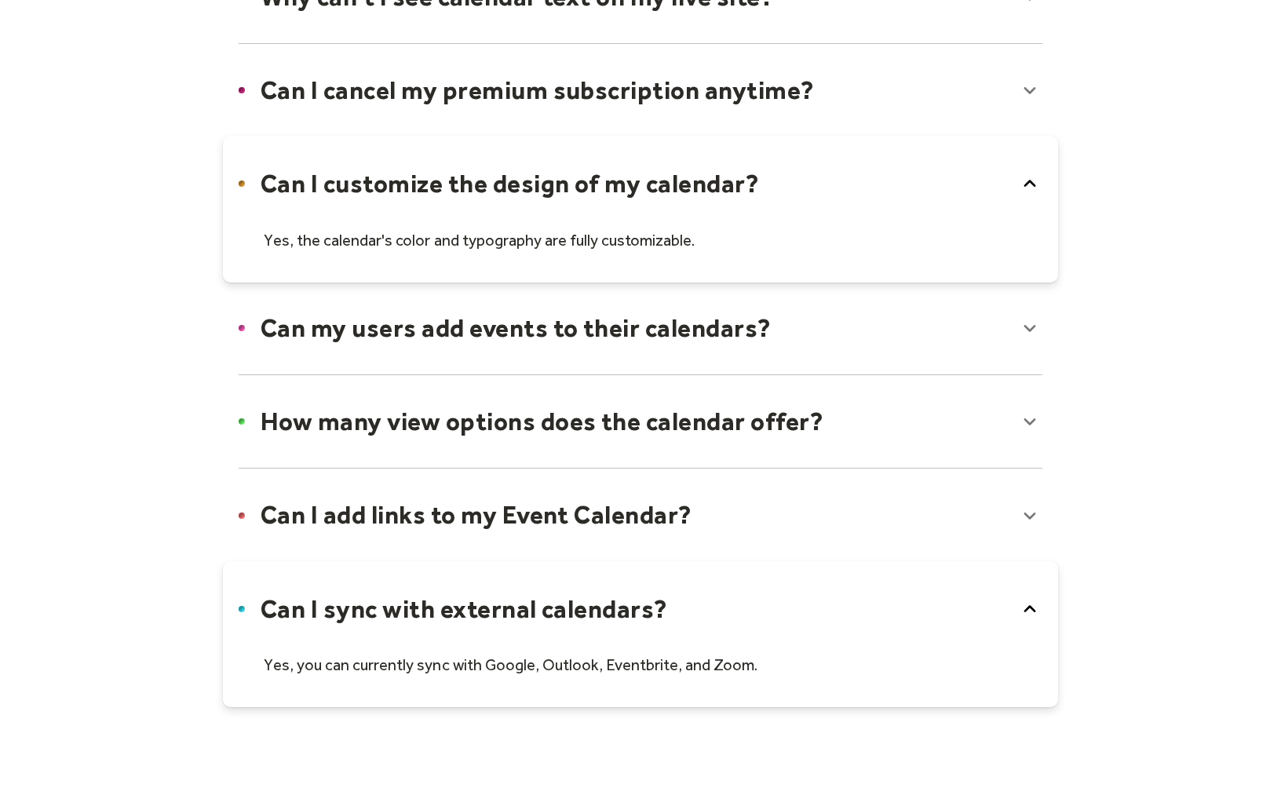
scroll to position [1009, 0]
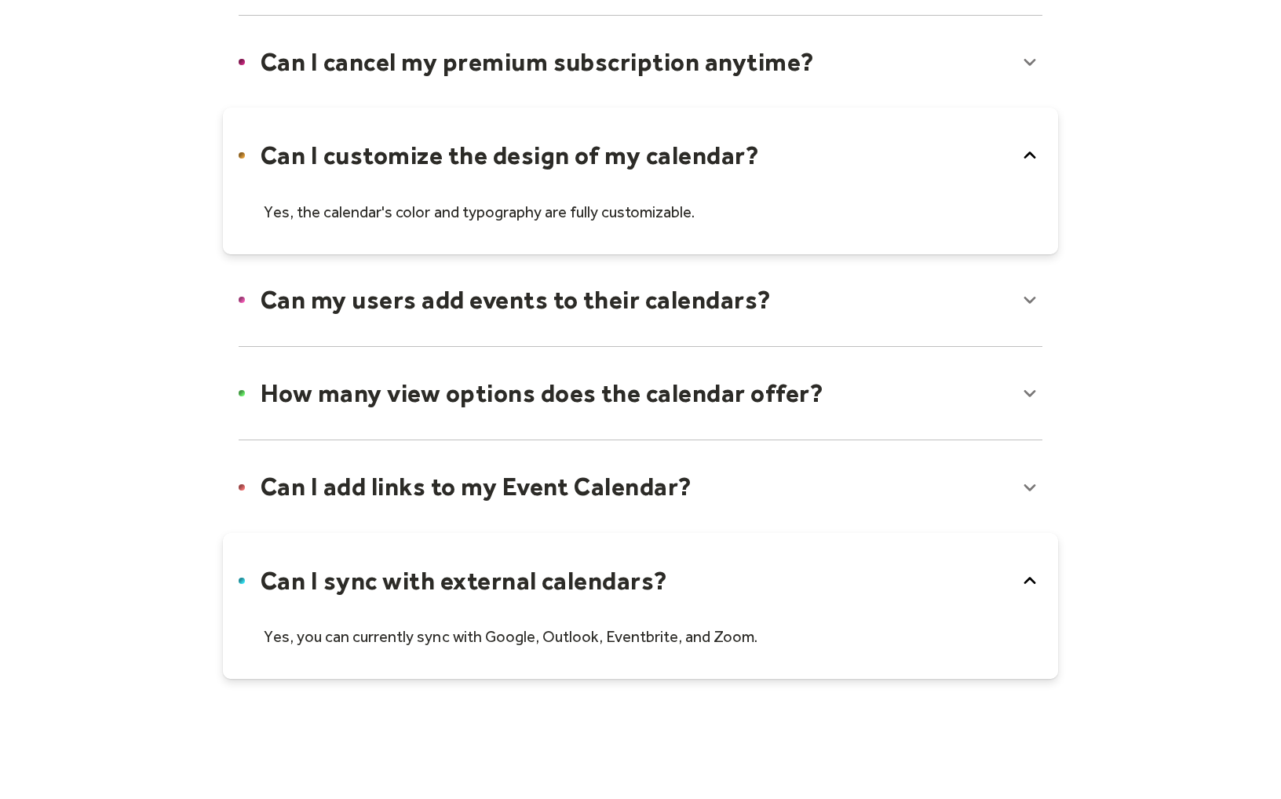
click at [650, 628] on div at bounding box center [640, 606] width 835 height 146
click at [685, 582] on div at bounding box center [640, 581] width 835 height 96
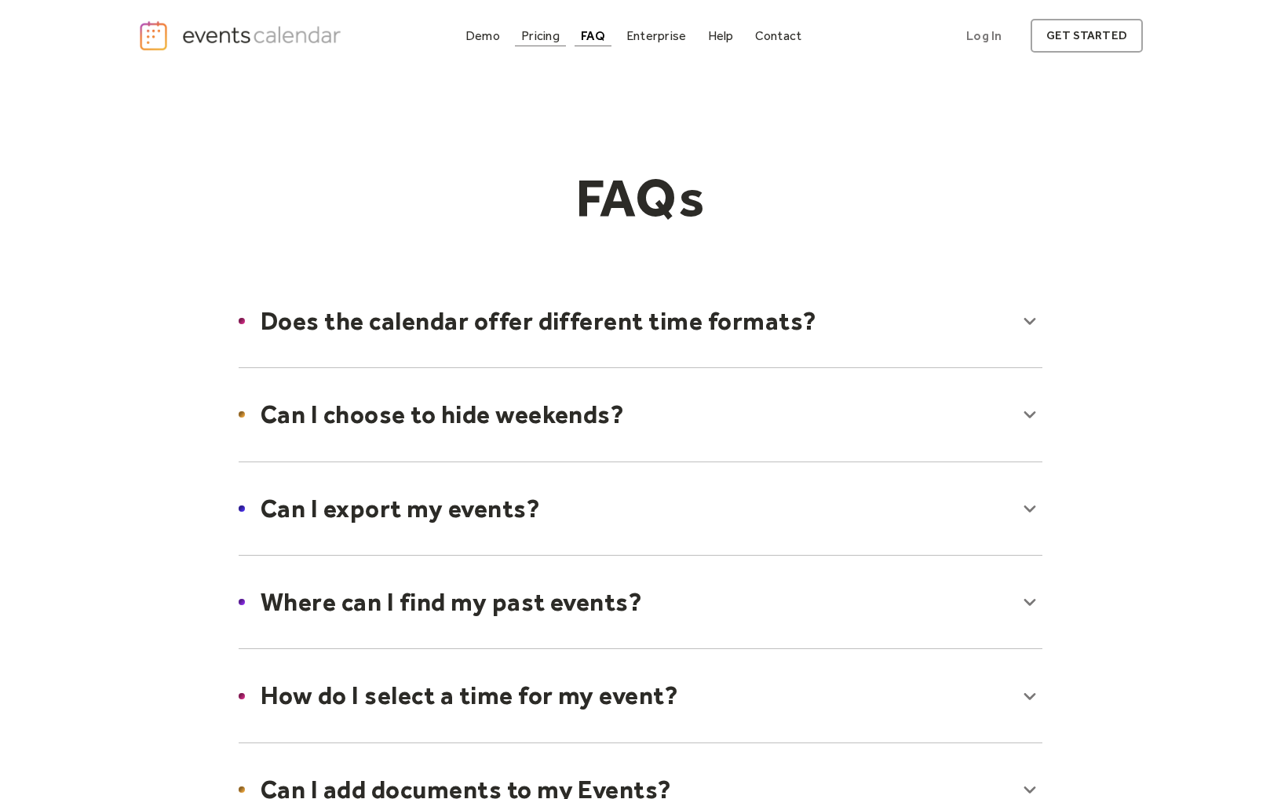
scroll to position [2, 0]
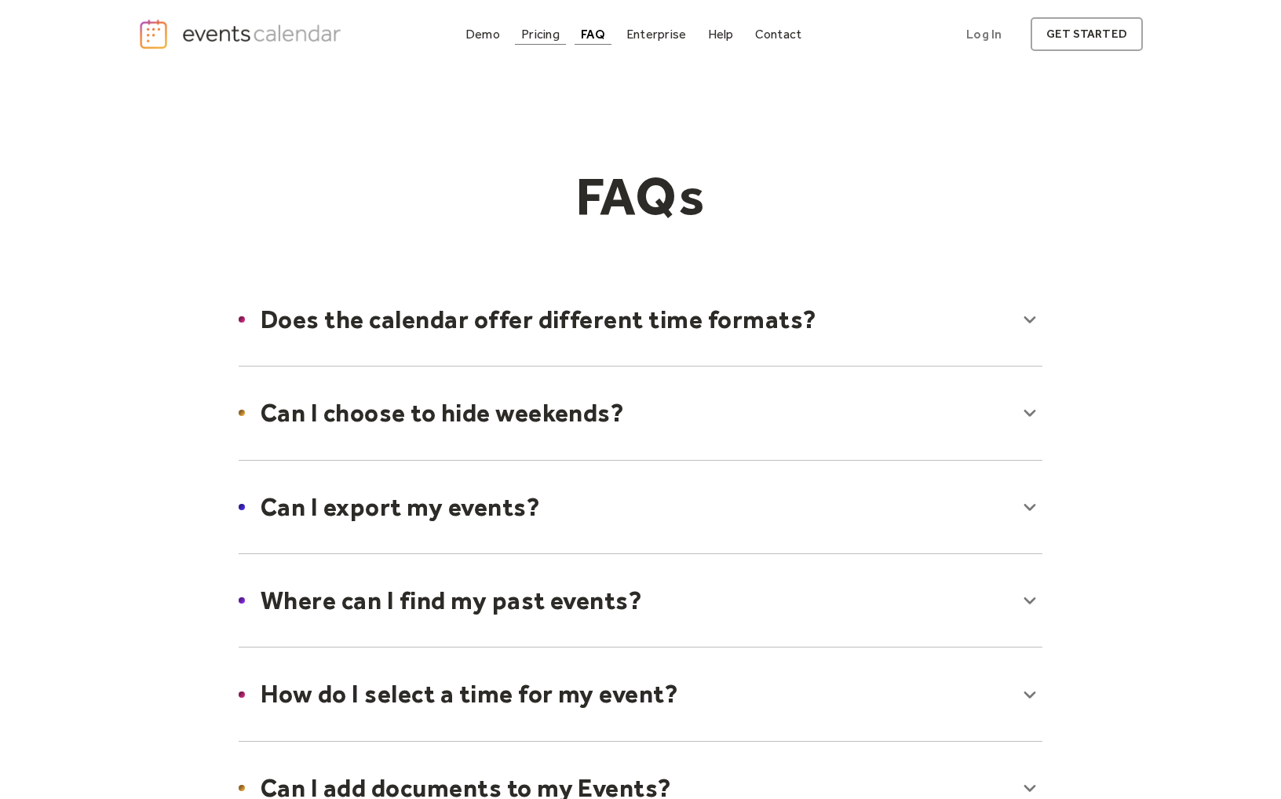
click at [528, 43] on link "Pricing" at bounding box center [540, 34] width 51 height 21
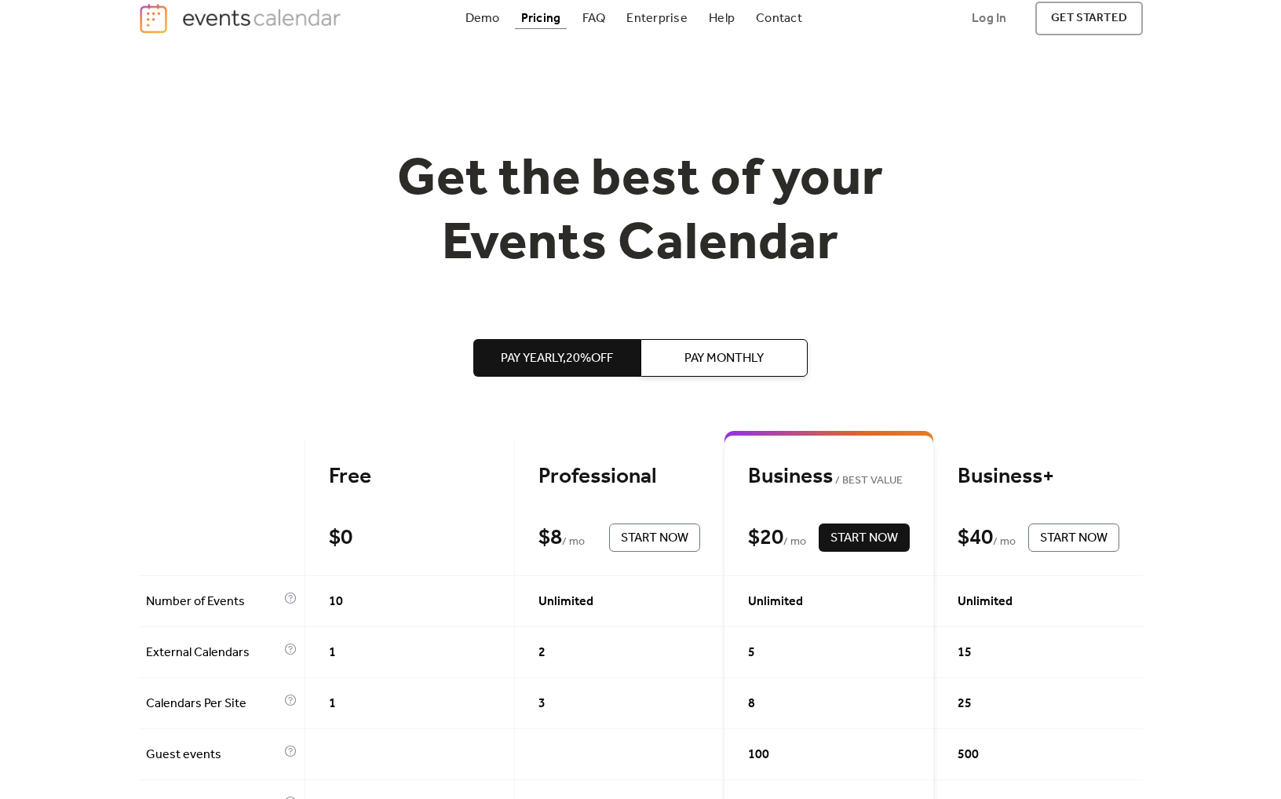
scroll to position [67, 0]
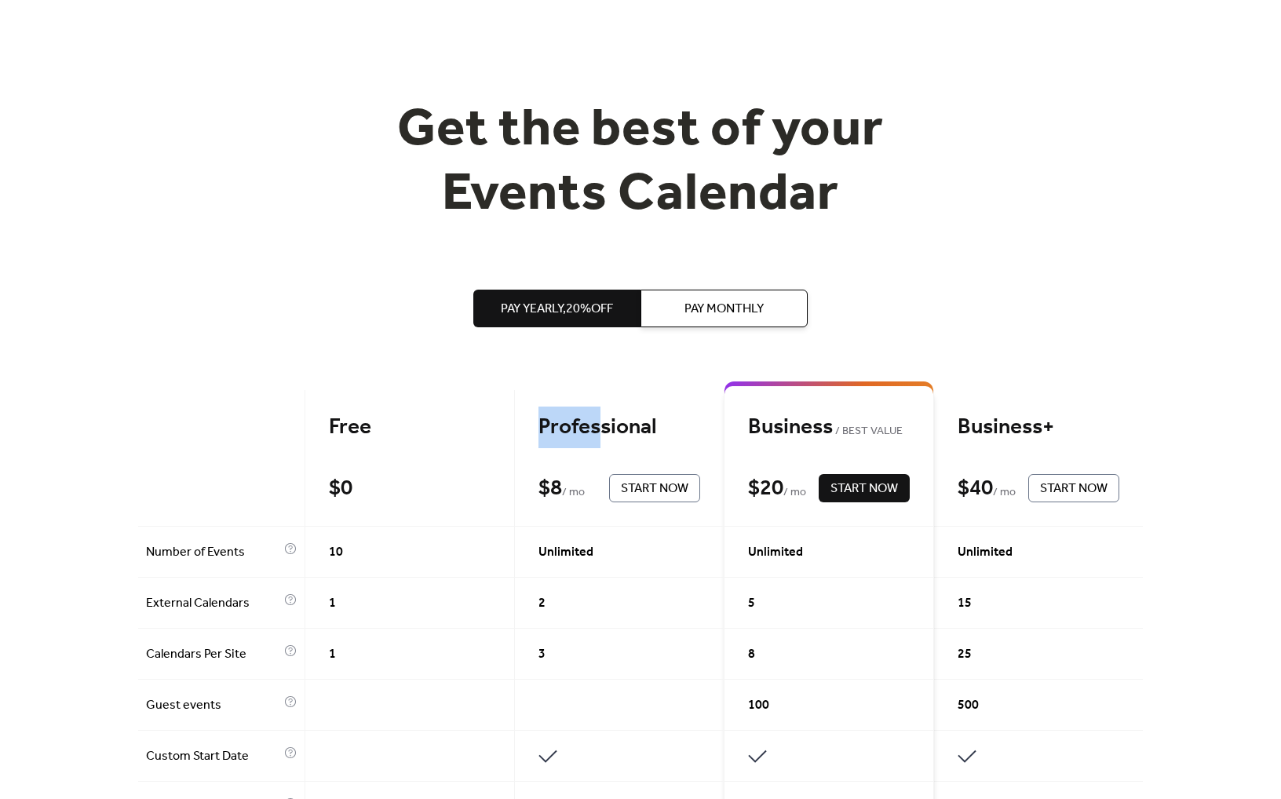
drag, startPoint x: 593, startPoint y: 433, endPoint x: 532, endPoint y: 425, distance: 61.0
click at [532, 425] on div "Professional $ 8 / mo Start Now" at bounding box center [620, 458] width 210 height 137
click at [540, 424] on div "Professional" at bounding box center [620, 427] width 162 height 27
click at [367, 204] on h1 "Get the best of your Events Calendar" at bounding box center [640, 163] width 603 height 128
